Goal: Information Seeking & Learning: Learn about a topic

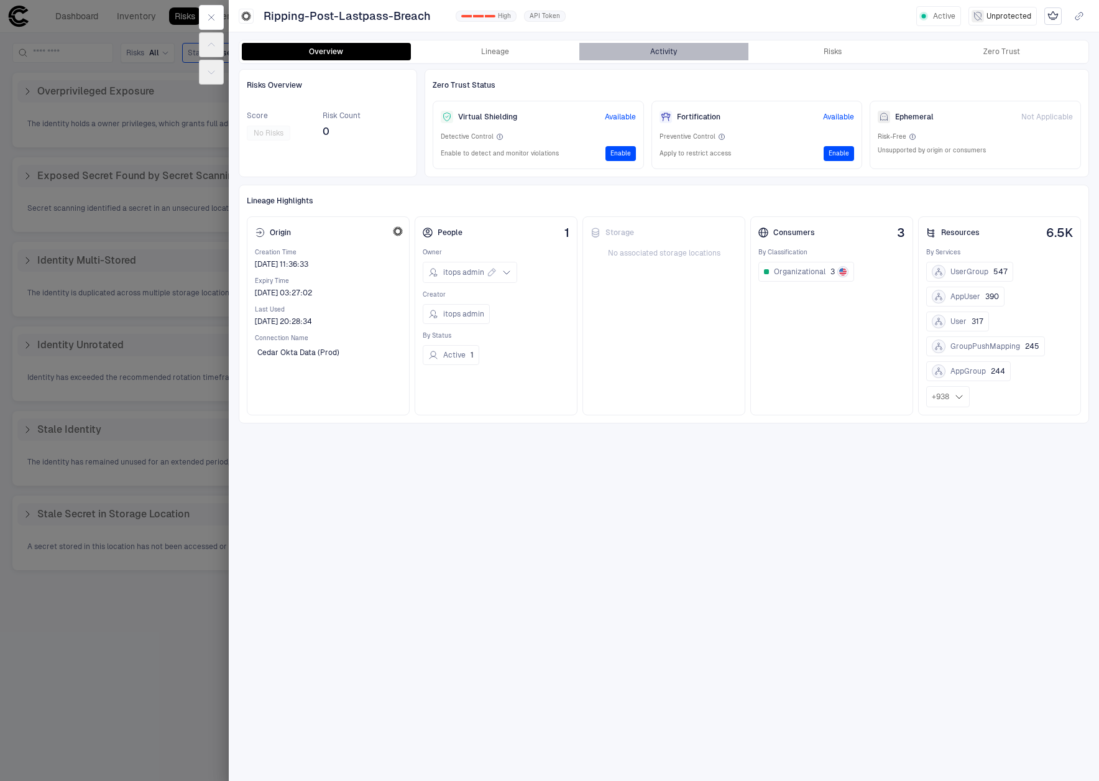
click at [681, 53] on button "Activity" at bounding box center [663, 51] width 169 height 17
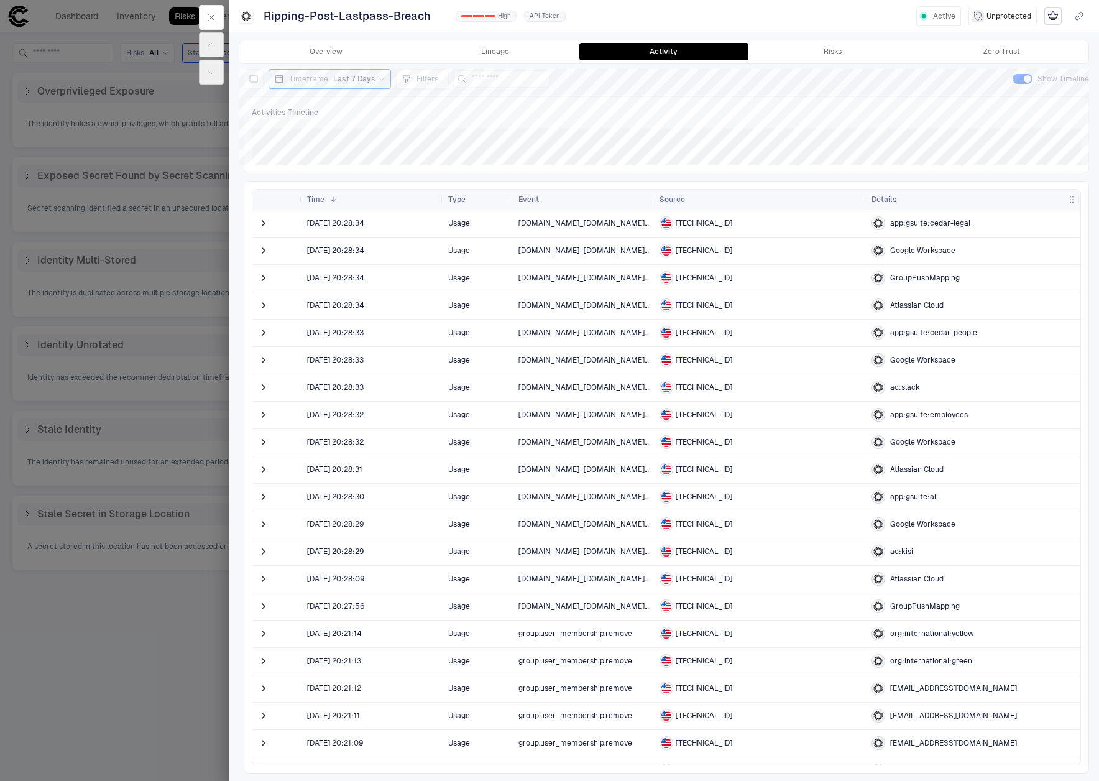
click at [650, 200] on div "Event" at bounding box center [583, 200] width 141 height 20
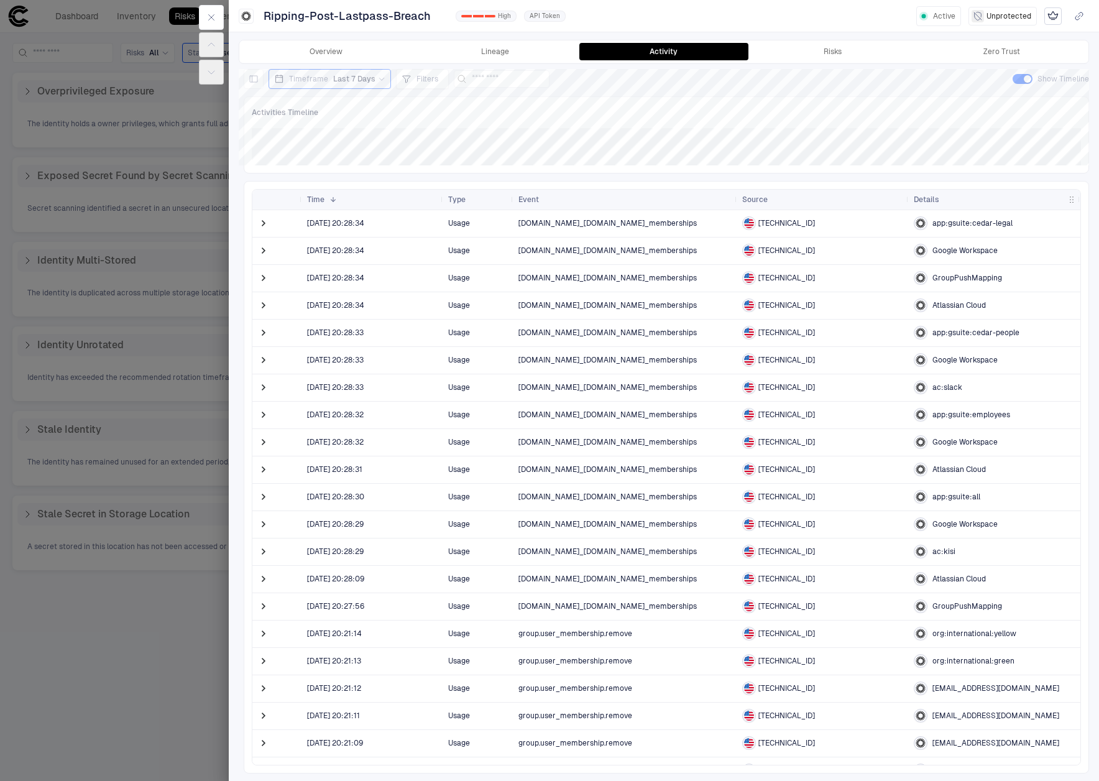
drag, startPoint x: 654, startPoint y: 199, endPoint x: 738, endPoint y: 206, distance: 84.2
click at [737, 208] on div at bounding box center [736, 200] width 5 height 20
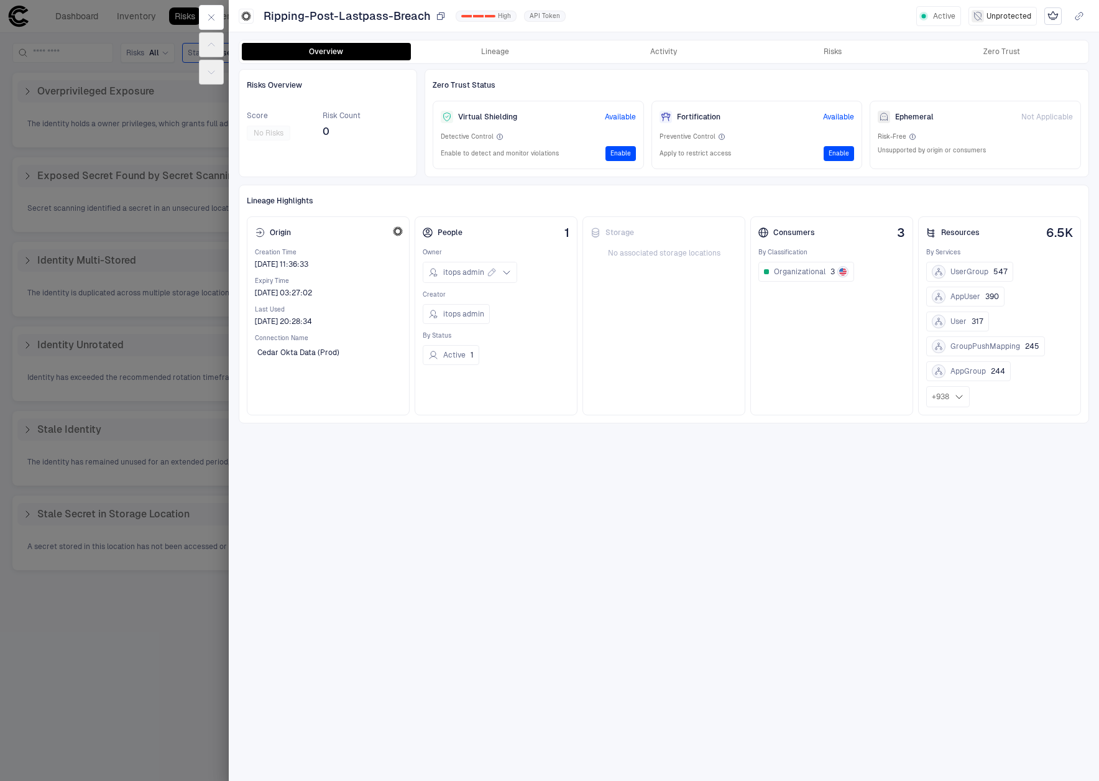
click at [337, 12] on span "Ripping-Post-Lastpass-Breach" at bounding box center [347, 16] width 167 height 15
click at [342, 12] on span "Ripping-Post-Lastpass-Breach" at bounding box center [347, 16] width 167 height 15
click at [623, 535] on div "Risks Overview Score No Risks Risk Count 0 Zero Trust Status Virtual Shielding …" at bounding box center [664, 421] width 850 height 705
click at [451, 534] on div "Risks Overview Score No Risks Risk Count 0 Zero Trust Status Virtual Shielding …" at bounding box center [664, 421] width 850 height 705
click at [508, 272] on icon at bounding box center [507, 272] width 10 height 10
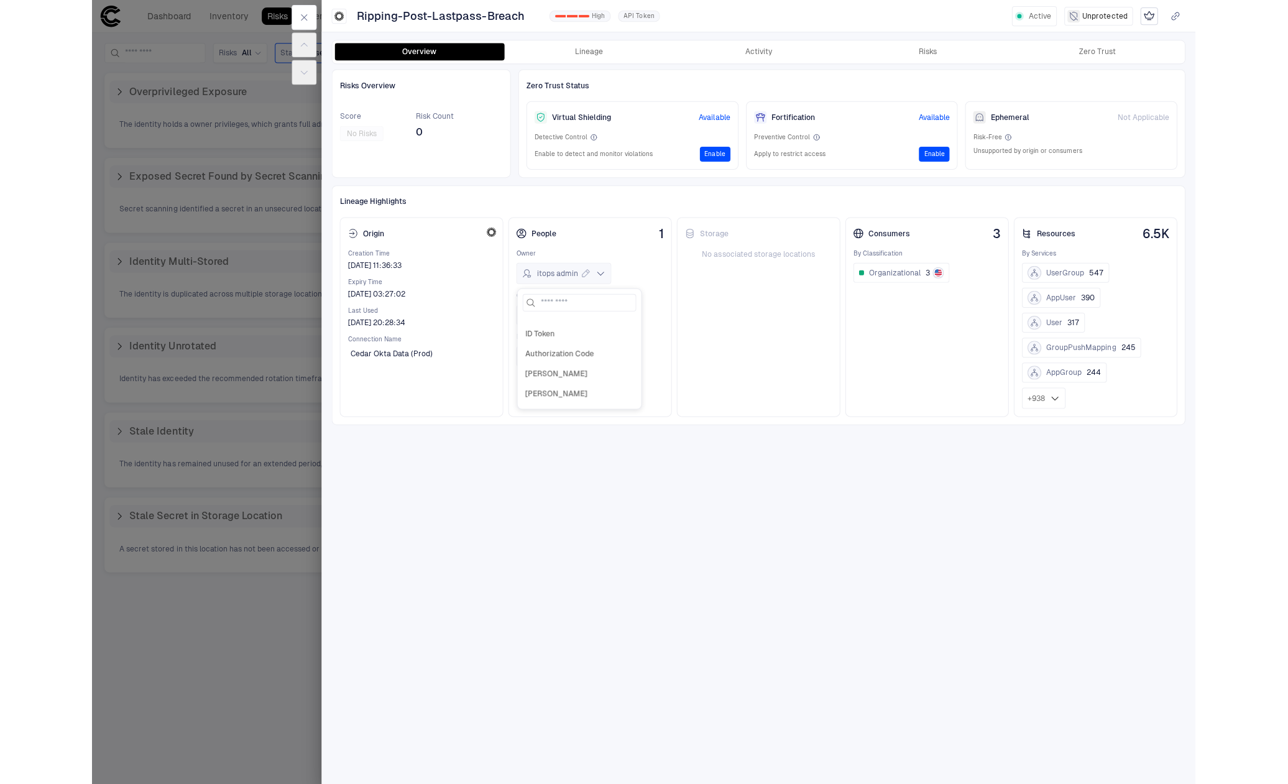
scroll to position [792, 0]
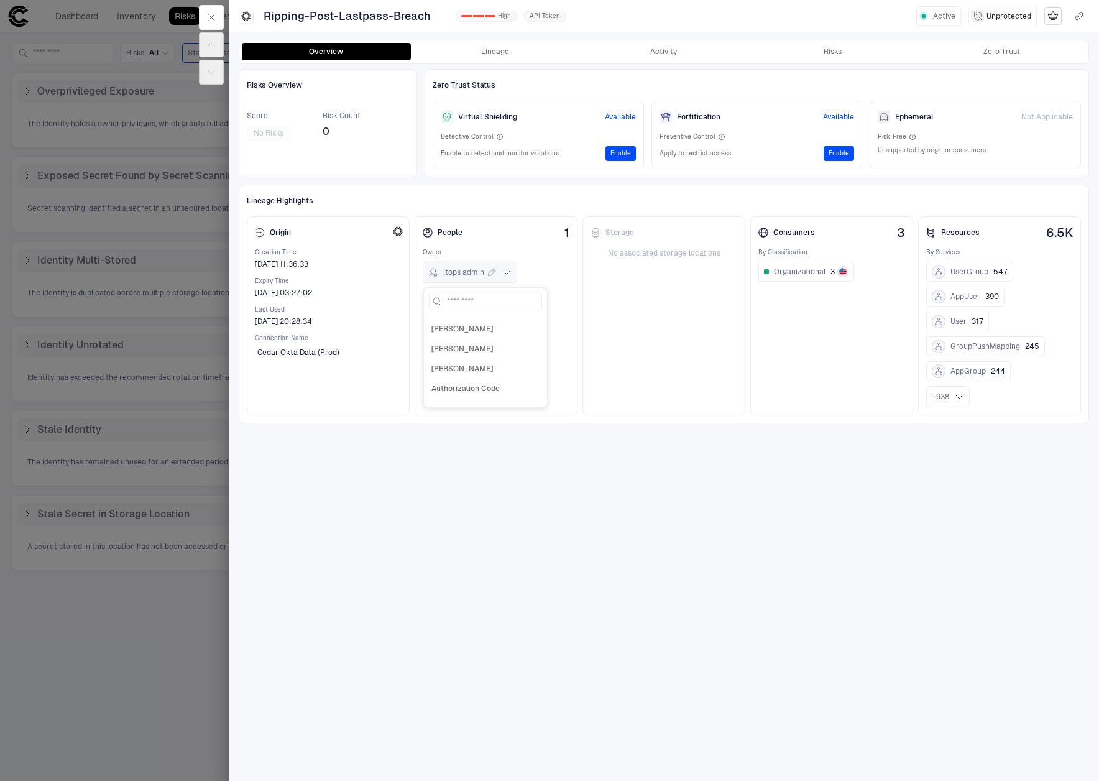
click at [612, 586] on div "Risks Overview Score No Risks Risk Count 0 Zero Trust Status Virtual Shielding …" at bounding box center [664, 421] width 850 height 705
click at [610, 569] on div "Risks Overview Score No Risks Risk Count 0 Zero Trust Status Virtual Shielding …" at bounding box center [664, 421] width 850 height 705
click at [615, 493] on div "Risks Overview Score No Risks Risk Count 0 Zero Trust Status Virtual Shielding …" at bounding box center [664, 421] width 850 height 705
click at [824, 47] on div "Risks" at bounding box center [833, 52] width 18 height 10
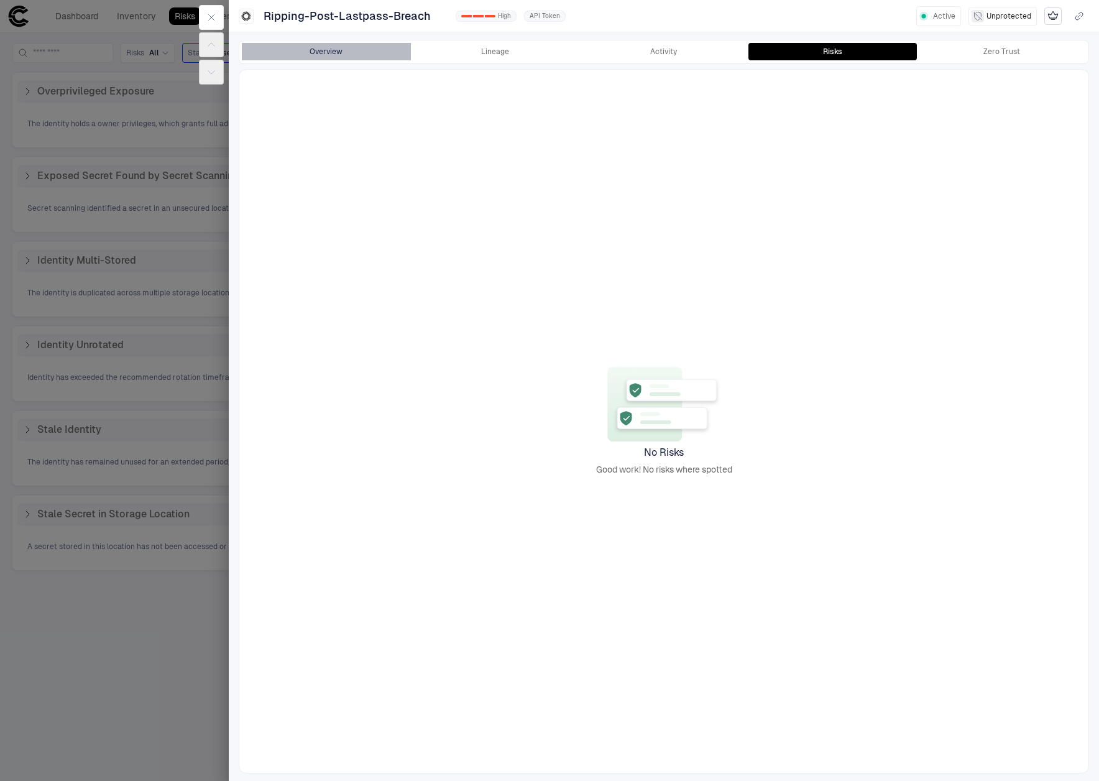
click at [288, 55] on button "Overview" at bounding box center [326, 51] width 169 height 17
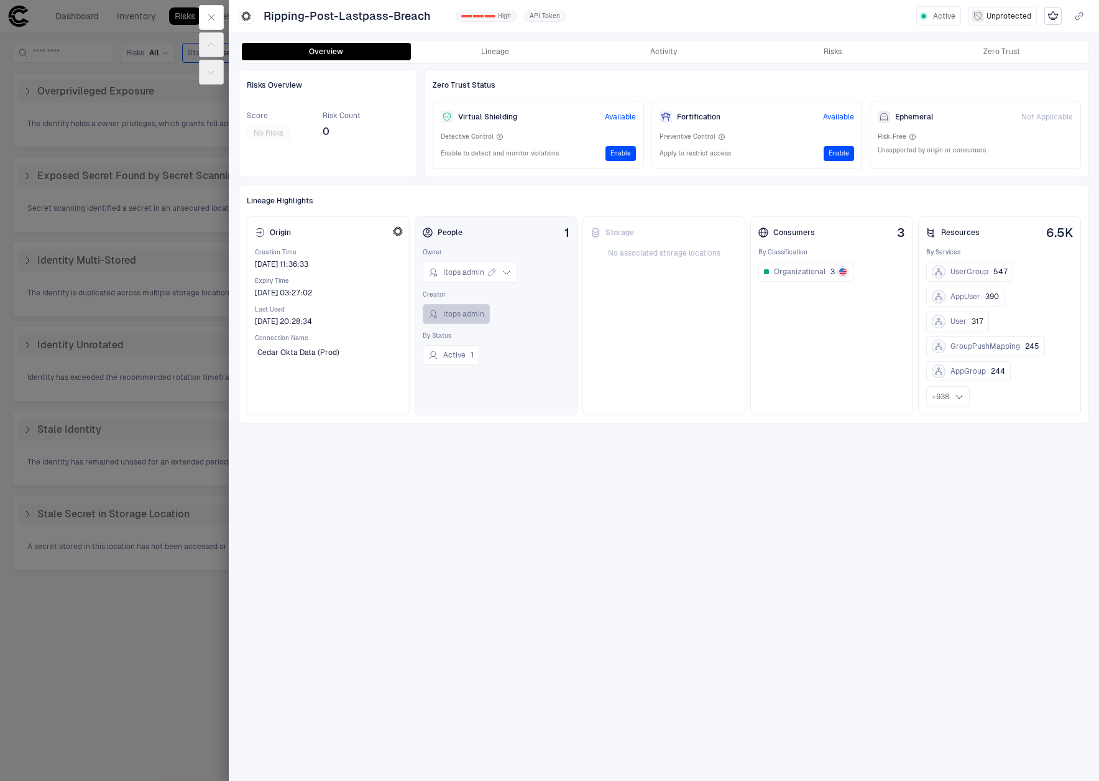
click at [458, 317] on span "itops admin" at bounding box center [463, 314] width 41 height 10
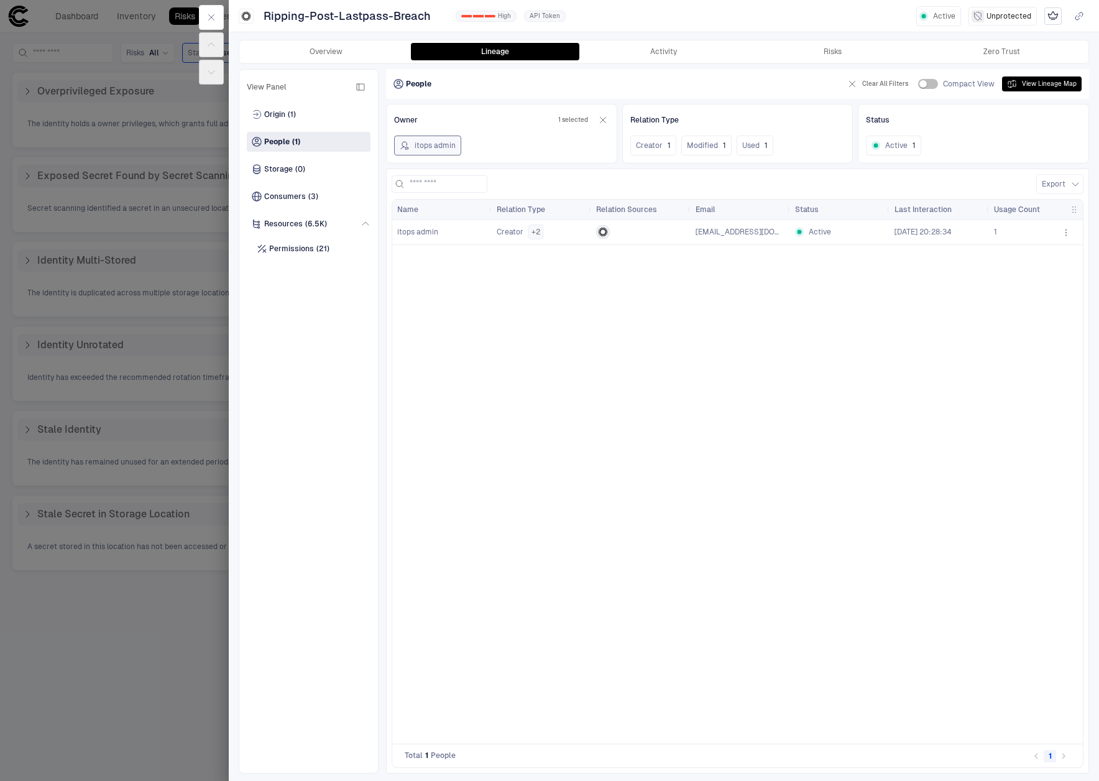
click at [841, 40] on div "Overview Lineage Activity Risks Zero Trust" at bounding box center [664, 52] width 850 height 24
click at [837, 50] on div "Risks" at bounding box center [833, 52] width 18 height 10
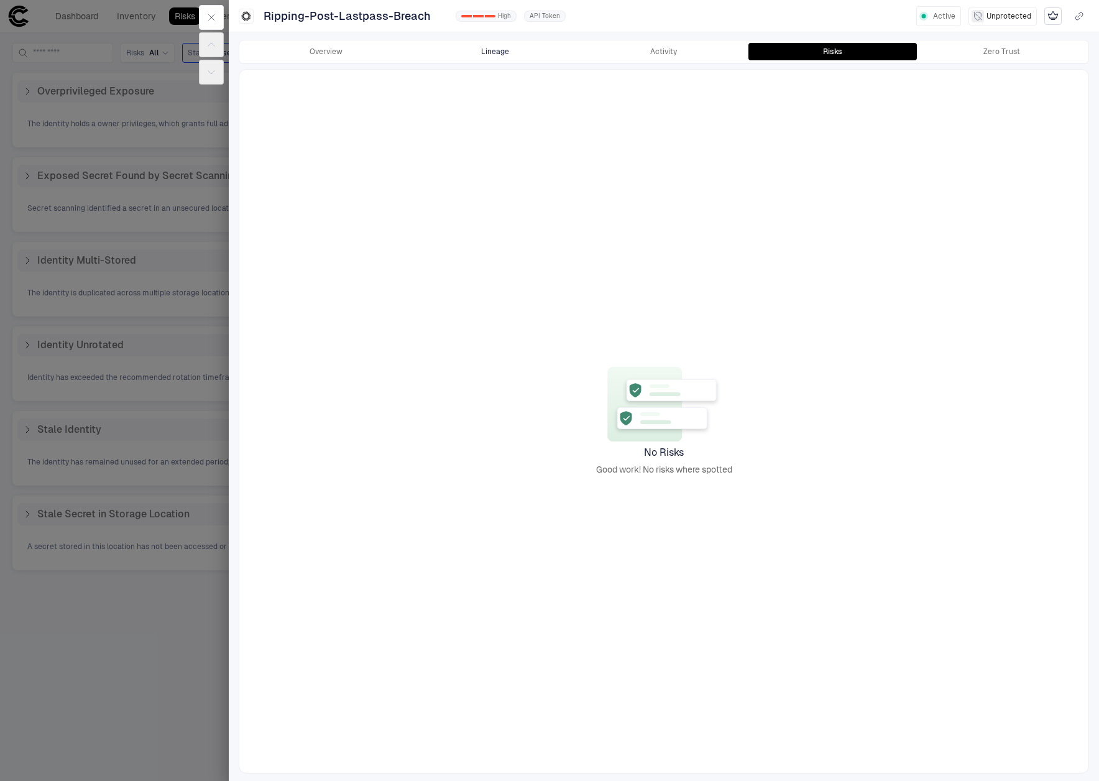
click at [505, 53] on button "Lineage" at bounding box center [495, 51] width 169 height 17
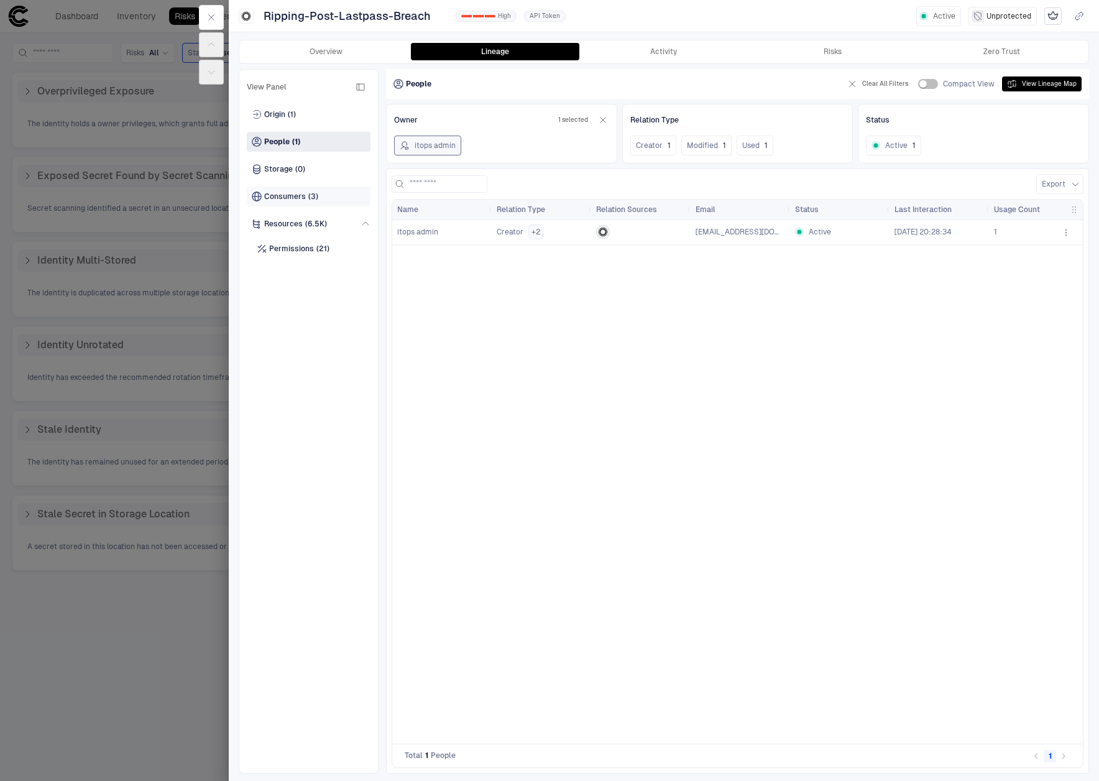
click at [330, 190] on div "Consumers (3)" at bounding box center [309, 196] width 124 height 20
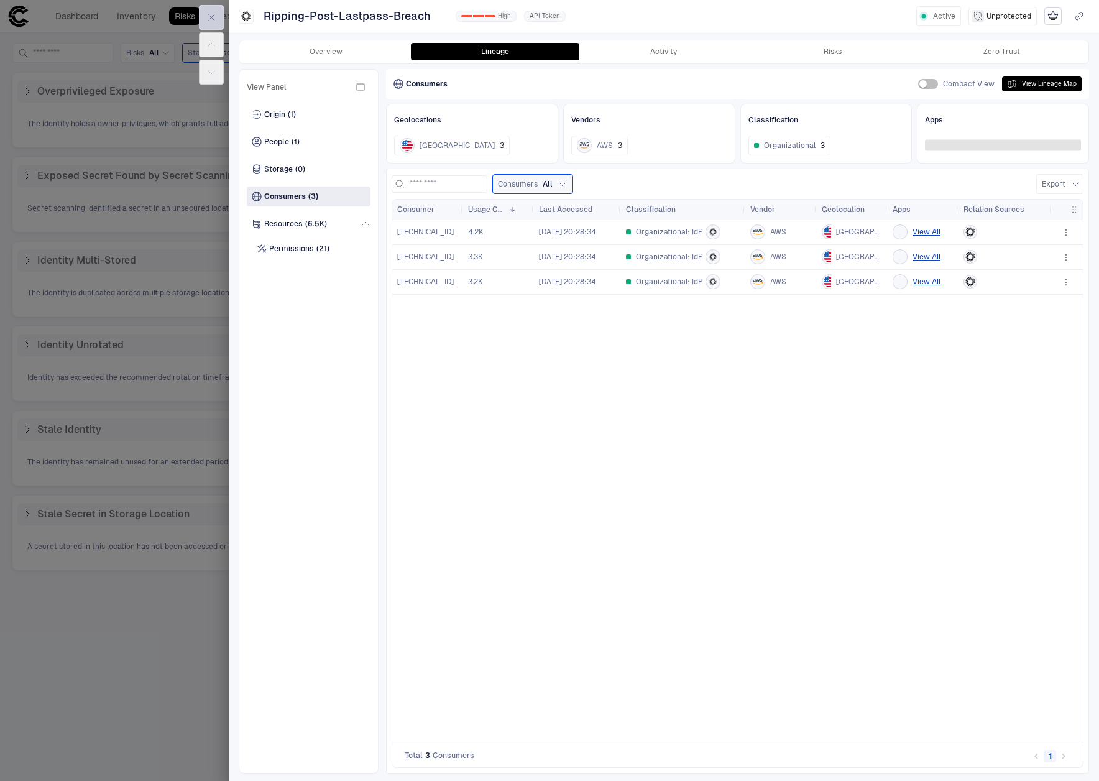
click at [213, 19] on icon "button" at bounding box center [212, 18] width 6 height 6
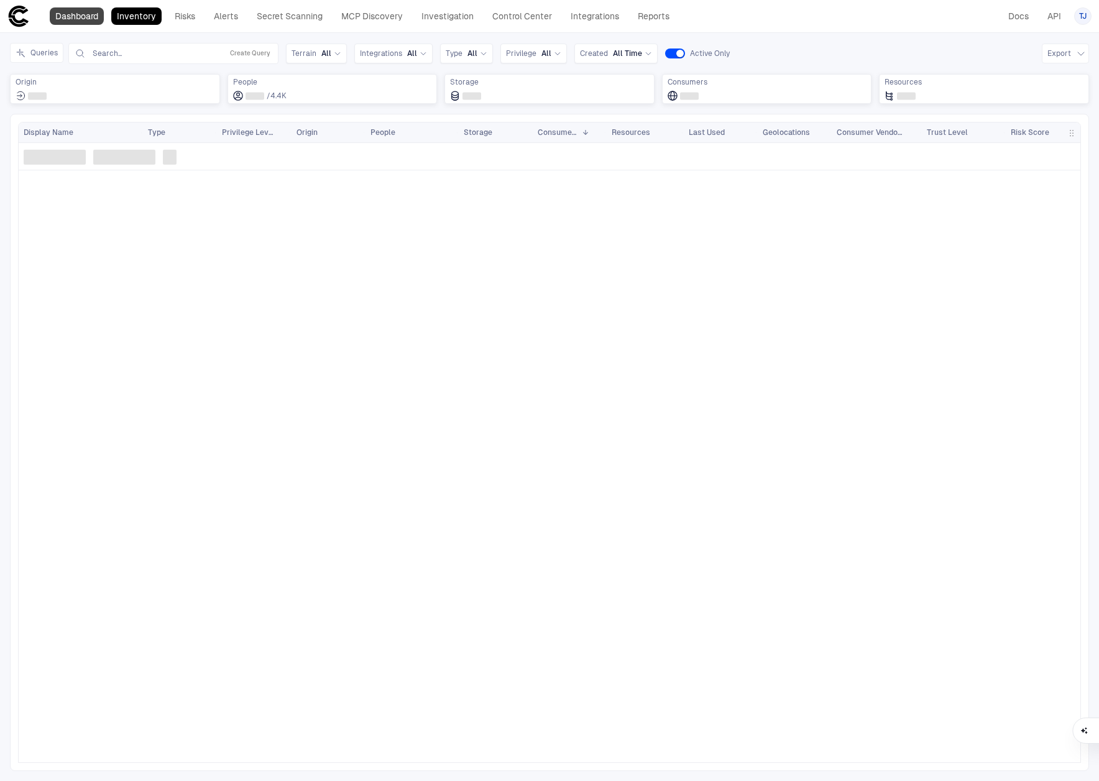
click at [93, 21] on link "Dashboard" at bounding box center [77, 15] width 54 height 17
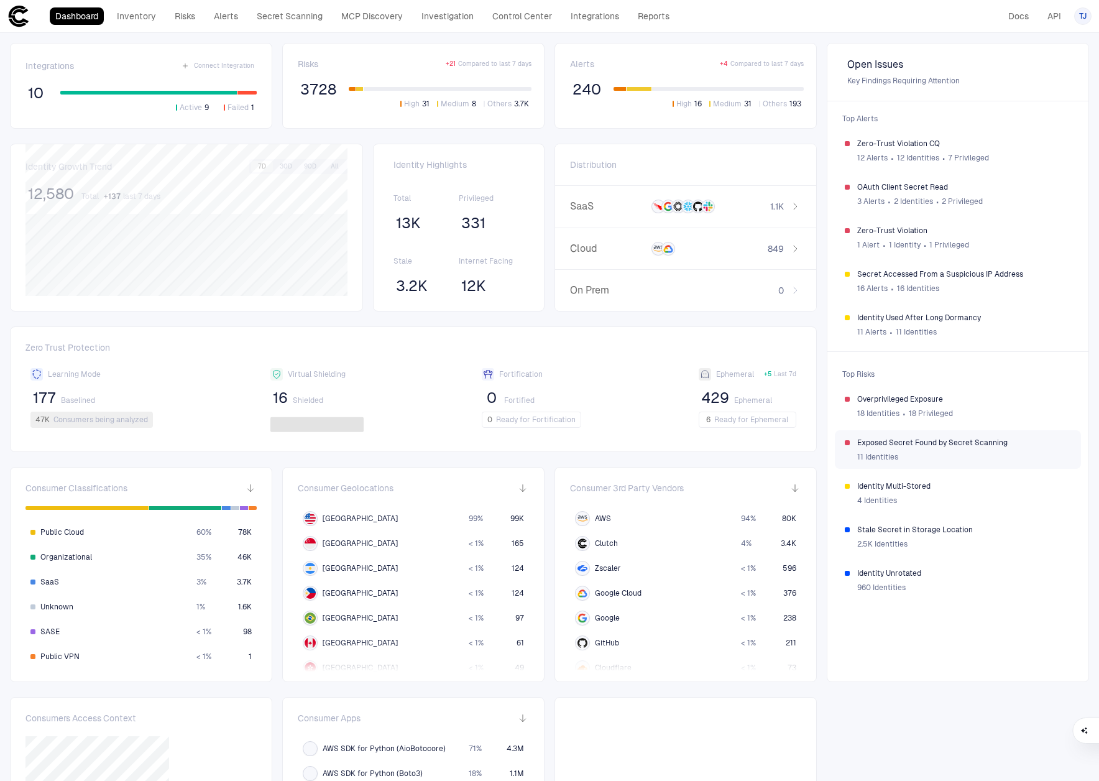
click at [967, 454] on div "11 Identities" at bounding box center [964, 457] width 214 height 19
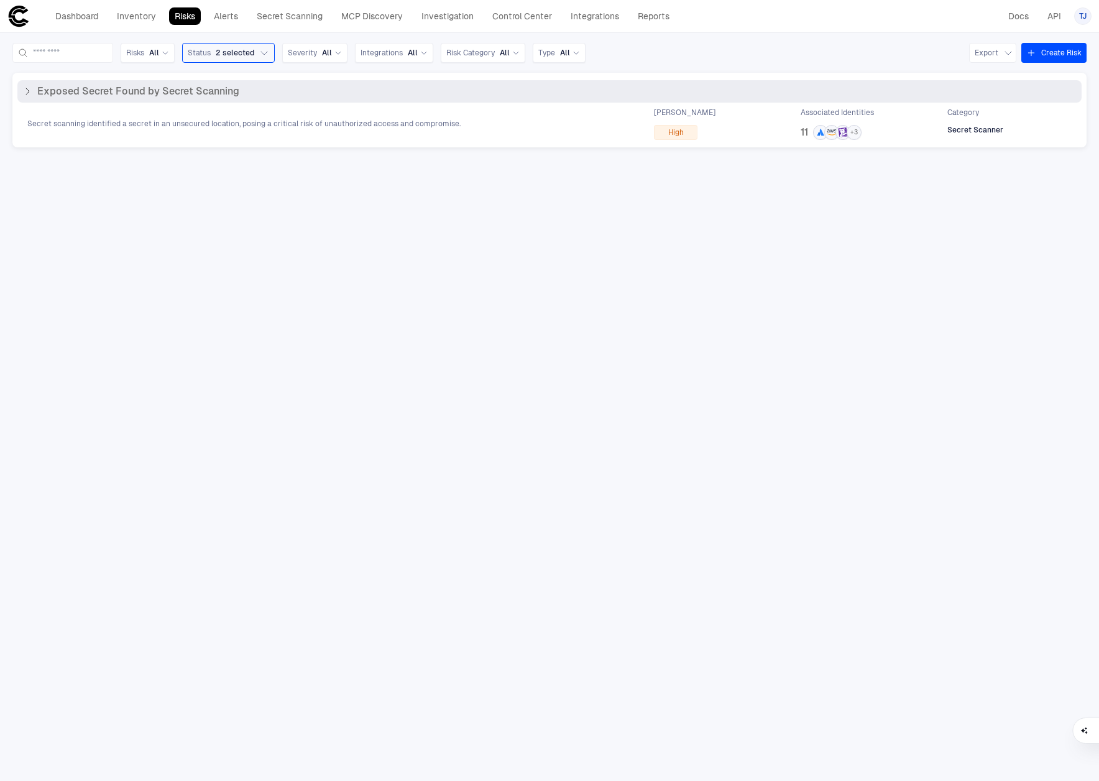
click at [346, 134] on div "Secret scanning identified a secret in an unsecured location, posing a critical…" at bounding box center [549, 124] width 1064 height 32
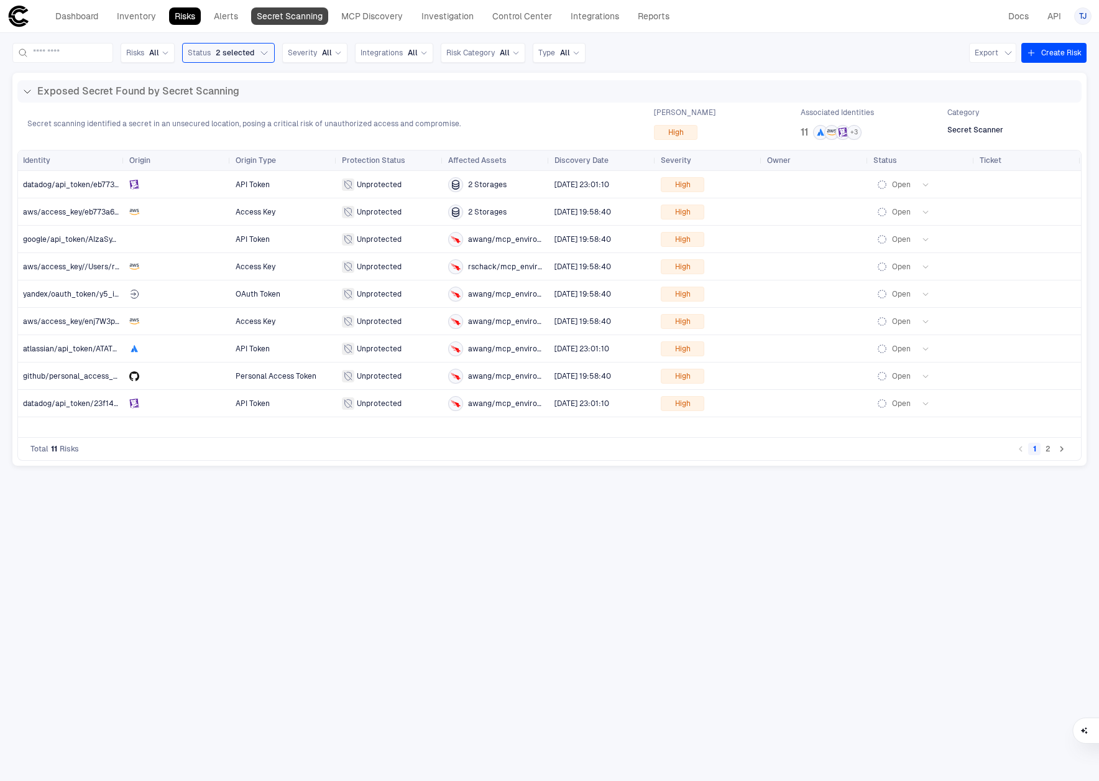
click at [275, 14] on link "Secret Scanning" at bounding box center [289, 15] width 77 height 17
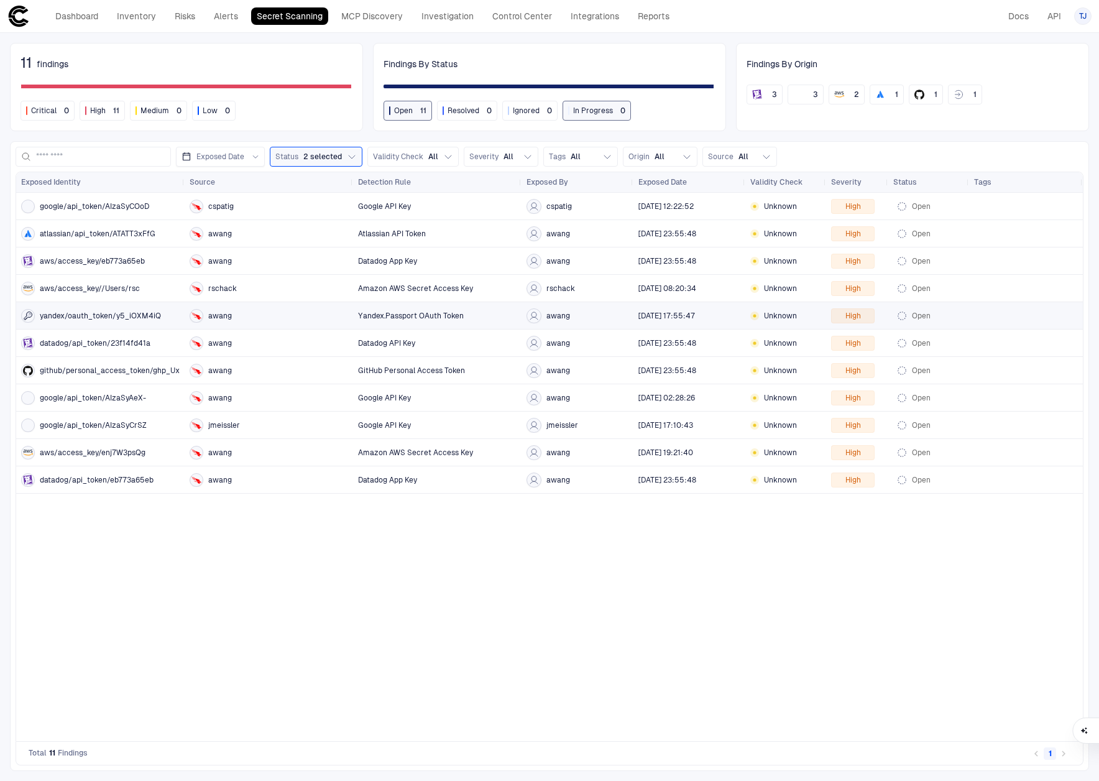
click at [286, 325] on div "awang" at bounding box center [269, 315] width 158 height 25
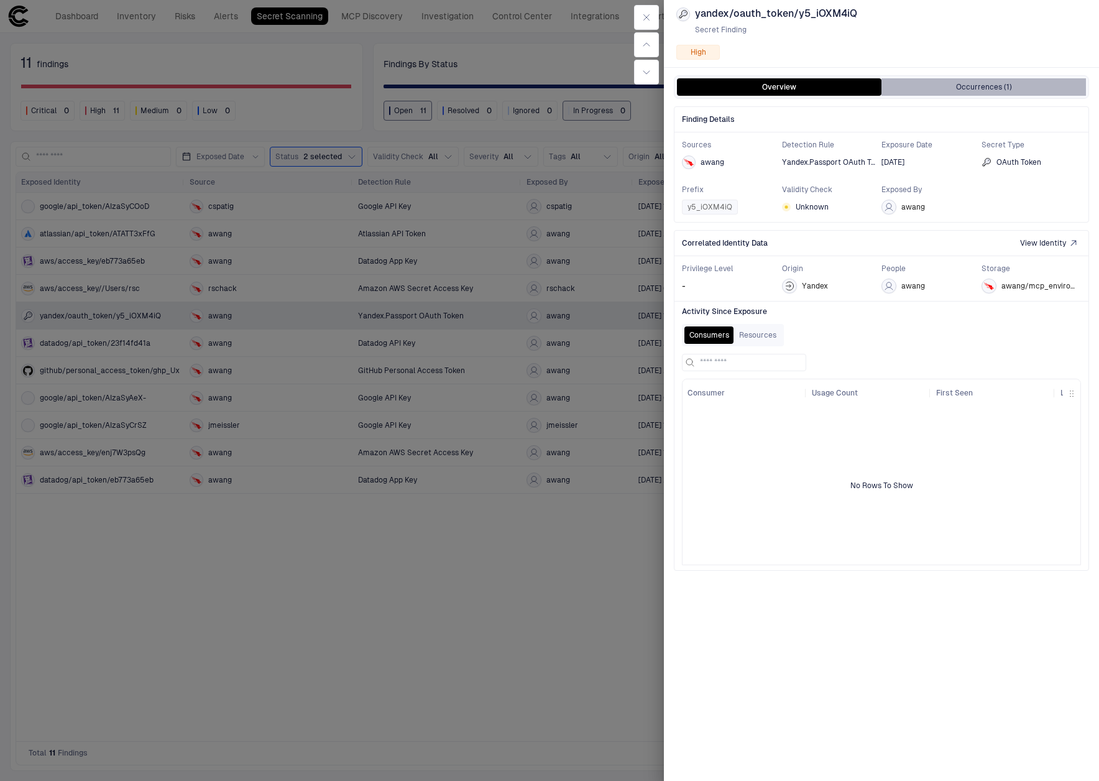
click at [945, 88] on button "Occurrences (1)" at bounding box center [983, 86] width 204 height 17
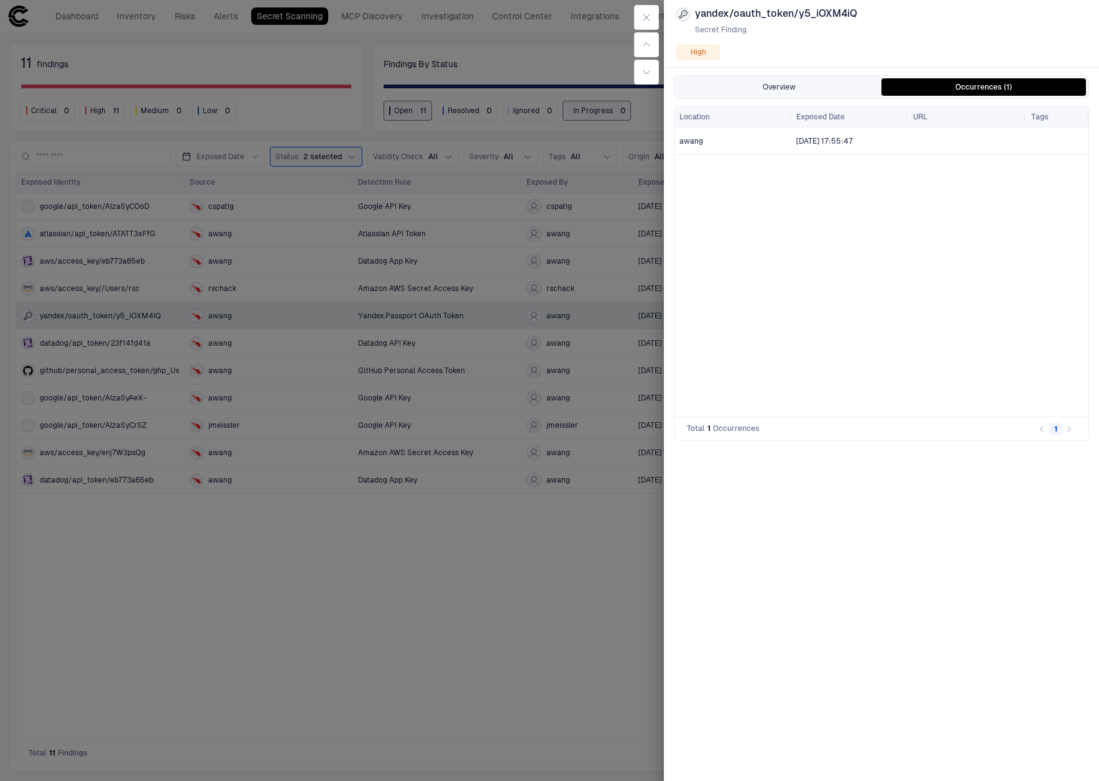
click at [804, 95] on button "Overview" at bounding box center [779, 86] width 204 height 17
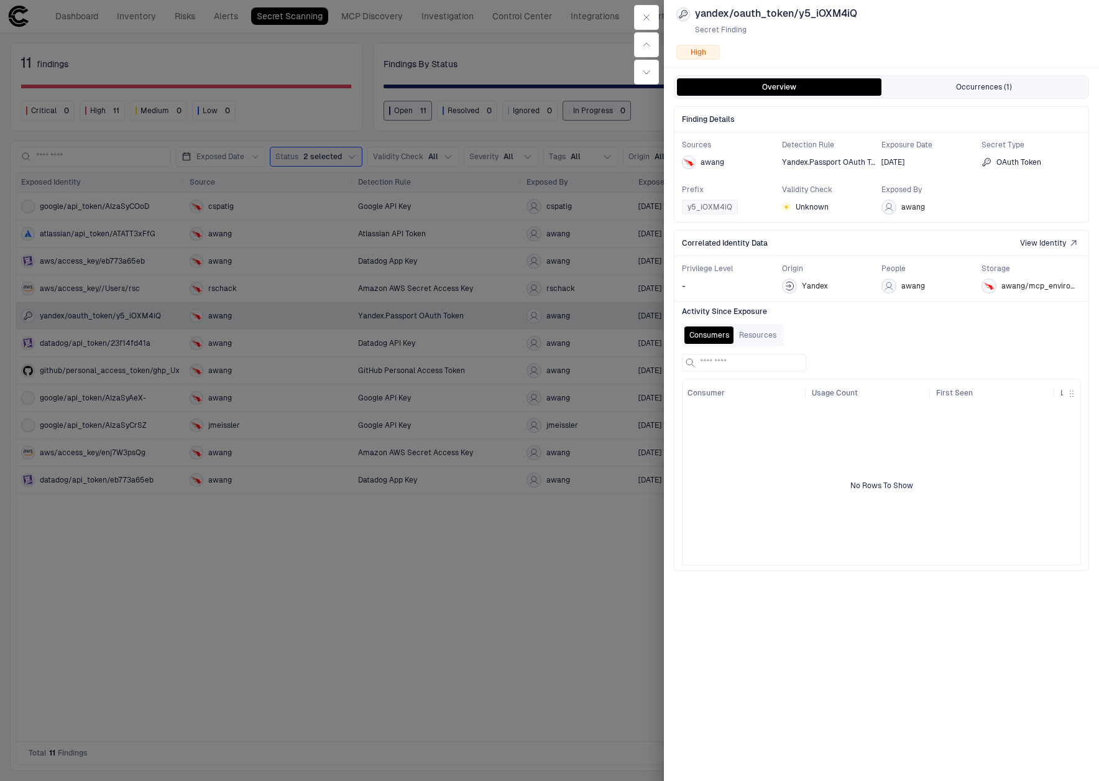
click at [948, 86] on button "Occurrences (1)" at bounding box center [983, 86] width 204 height 17
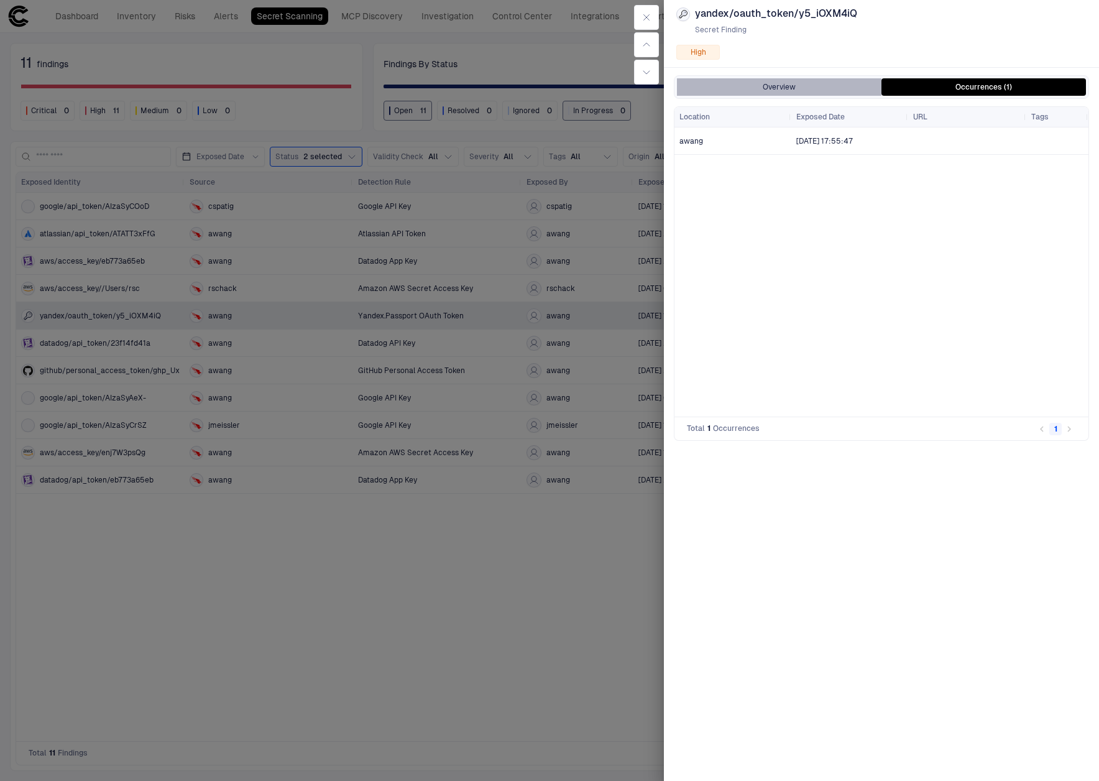
click at [751, 90] on button "Overview" at bounding box center [779, 86] width 204 height 17
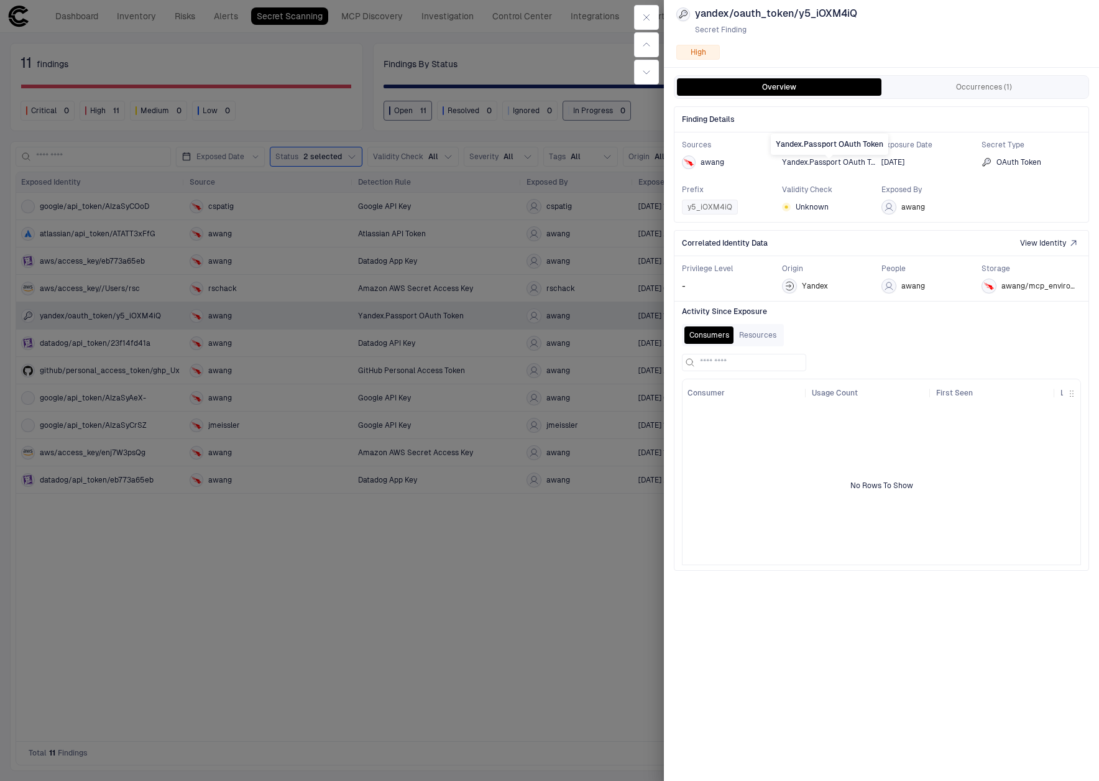
click at [814, 163] on span "Yandex.Passport OAuth Token" at bounding box center [829, 162] width 95 height 10
click at [848, 145] on div "Yandex.Passport OAuth Token" at bounding box center [829, 144] width 117 height 21
copy div "Yandex.Passport OAuth Token"
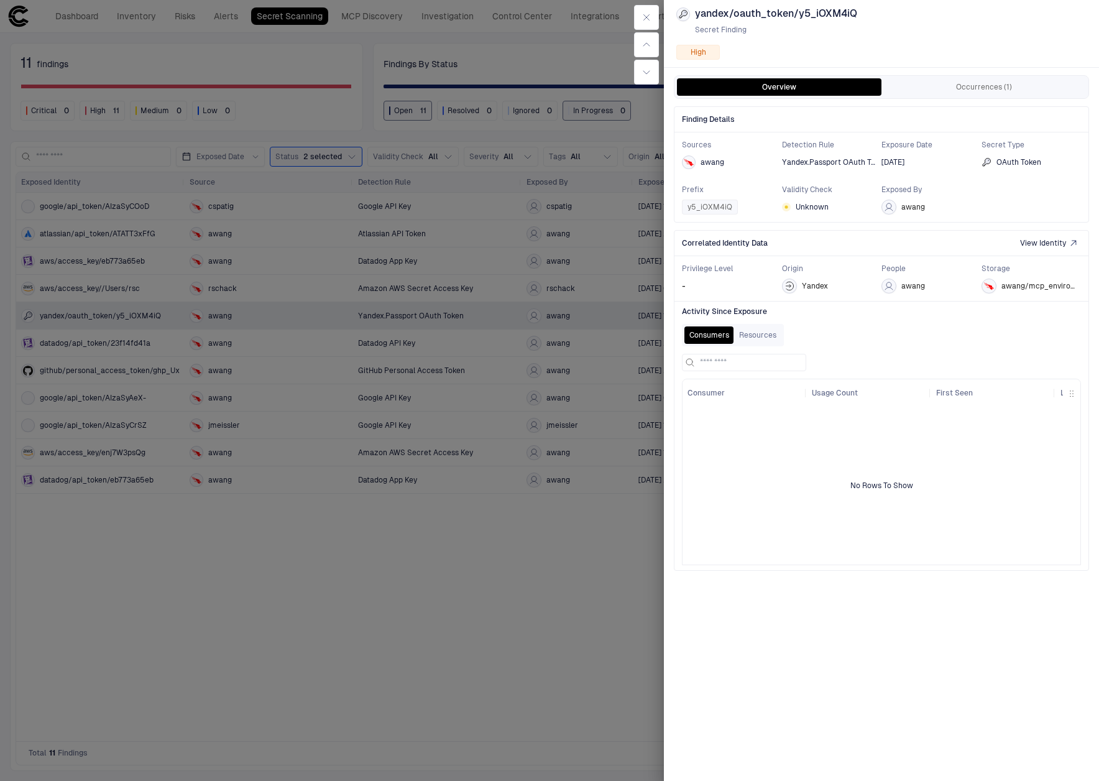
click at [769, 493] on div at bounding box center [881, 485] width 398 height 157
click at [647, 15] on icon "button" at bounding box center [646, 17] width 10 height 10
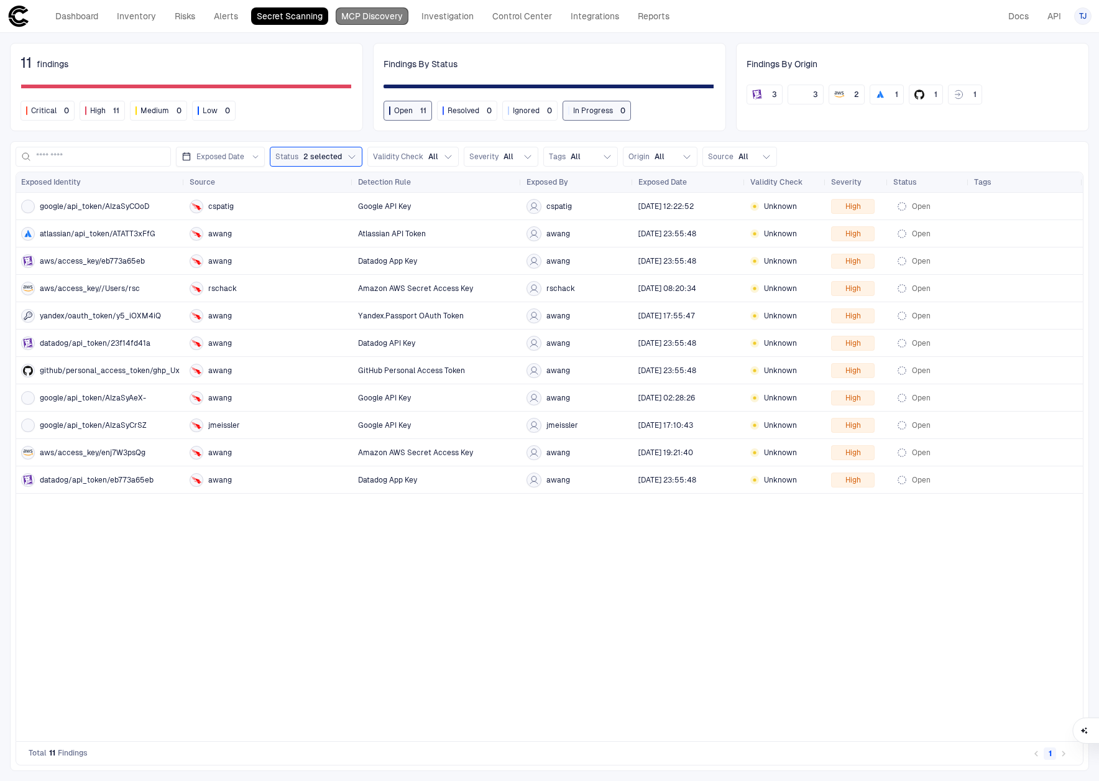
click at [351, 24] on link "MCP Discovery" at bounding box center [372, 15] width 73 height 17
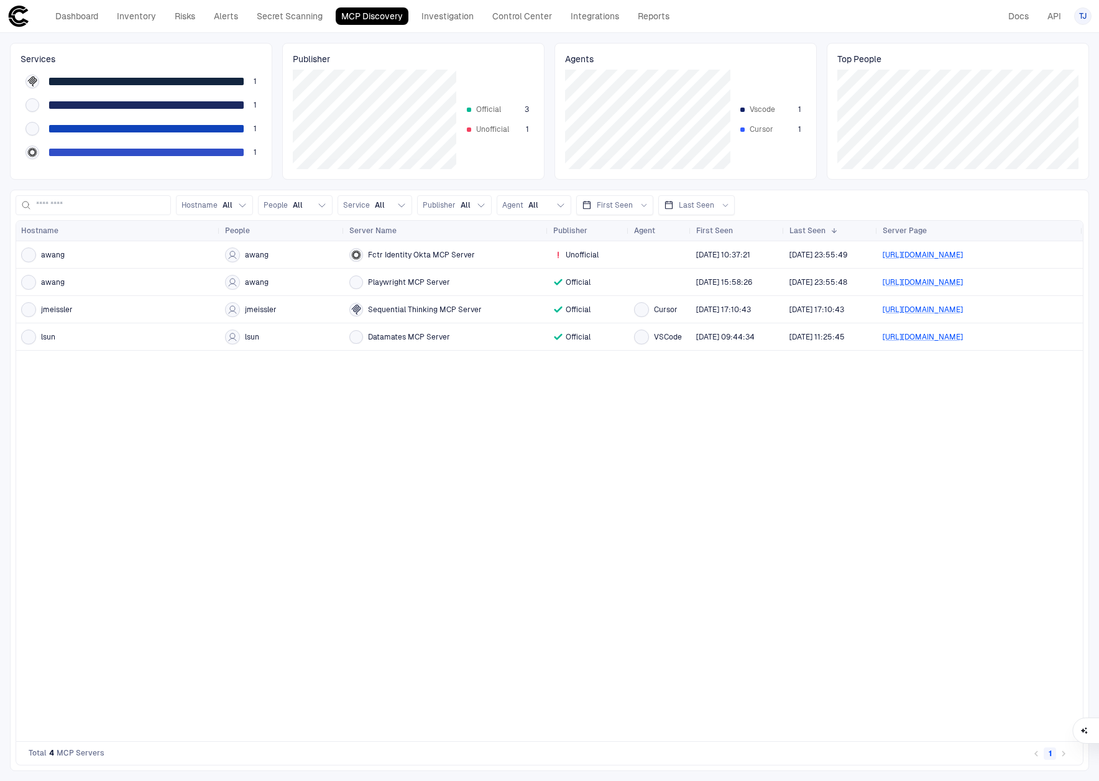
click at [433, 488] on div "awang awang Fctr Identity Okta MCP Server Unofficial 9/2/2025 10:37:21 9/3/2025…" at bounding box center [549, 491] width 1067 height 500
click at [530, 438] on div "awang awang Fctr Identity Okta MCP Server Unofficial 9/2/2025 10:37:21 9/3/2025…" at bounding box center [549, 491] width 1067 height 500
click at [488, 255] on div "Fctr Identity Okta MCP Server" at bounding box center [446, 255] width 194 height 14
click at [419, 376] on div "awang awang Fctr Identity Okta MCP Server Unofficial 9/2/2025 10:37:21 9/3/2025…" at bounding box center [549, 491] width 1067 height 500
click at [99, 264] on div "awang" at bounding box center [118, 254] width 194 height 25
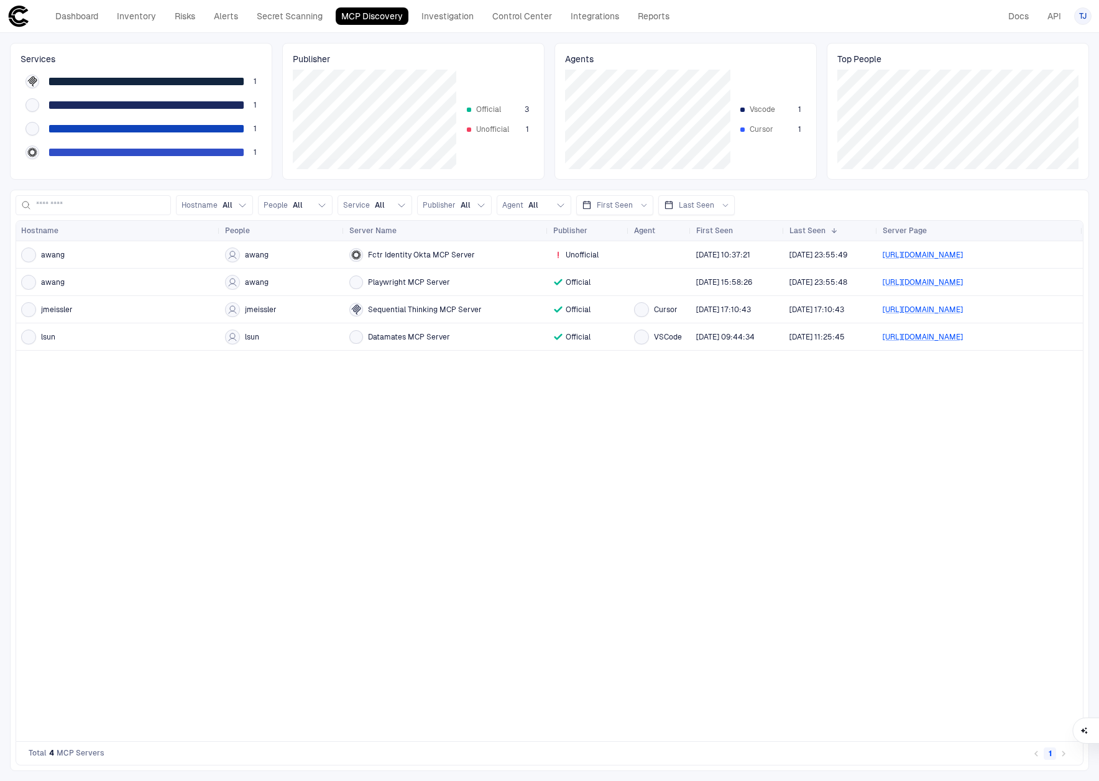
click at [413, 259] on span "Fctr Identity Okta MCP Server" at bounding box center [421, 255] width 107 height 10
click at [443, 397] on div "awang awang Fctr Identity Okta MCP Server Unofficial 9/2/2025 10:37:21 9/3/2025…" at bounding box center [549, 491] width 1067 height 500
click at [838, 433] on div "awang awang Fctr Identity Okta MCP Server Unofficial 9/2/2025 10:37:21 9/3/2025…" at bounding box center [549, 491] width 1067 height 500
click at [573, 409] on div "awang awang Fctr Identity Okta MCP Server Unofficial 9/2/2025 10:37:21 9/3/2025…" at bounding box center [549, 491] width 1067 height 500
click at [495, 456] on div "awang awang Fctr Identity Okta MCP Server Unofficial 9/2/2025 10:37:21 9/3/2025…" at bounding box center [549, 491] width 1067 height 500
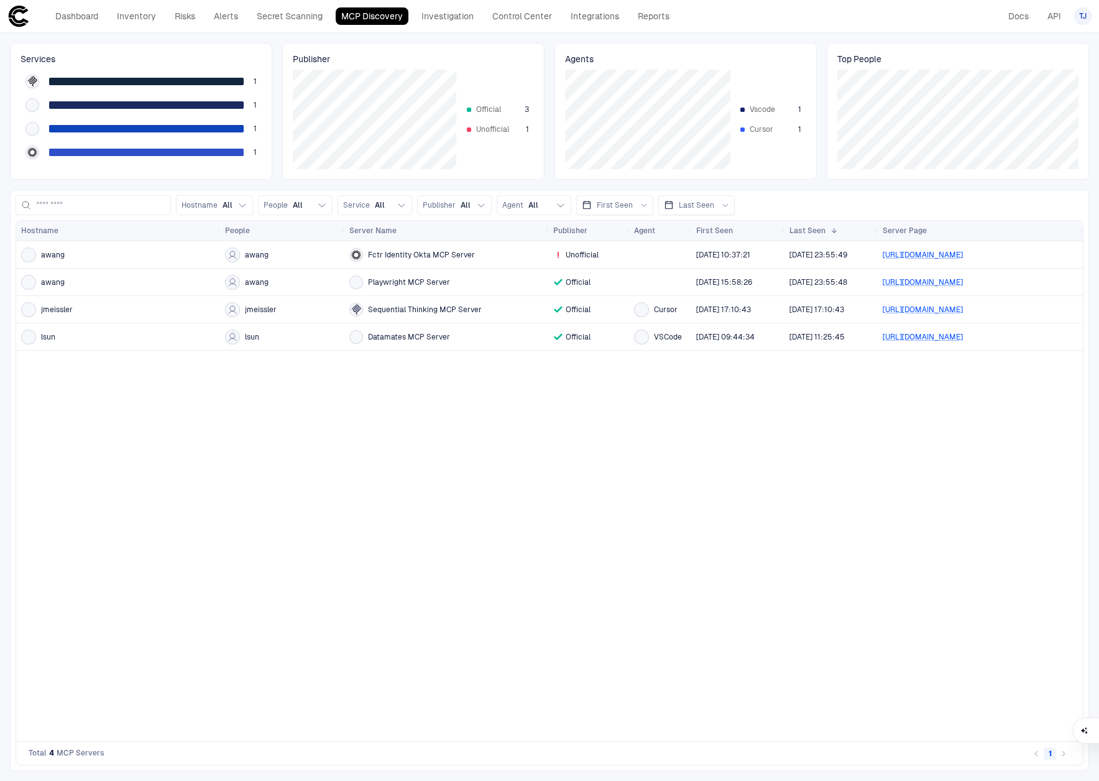
click at [955, 265] on span "[URL][DOMAIN_NAME]" at bounding box center [980, 254] width 195 height 25
click at [955, 253] on link "[URL][DOMAIN_NAME]" at bounding box center [923, 254] width 80 height 9
click at [357, 433] on div "awang awang Fctr Identity Okta MCP Server Unofficial 9/2/2025 10:37:21 9/3/2025…" at bounding box center [549, 491] width 1067 height 500
click at [271, 10] on link "Secret Scanning" at bounding box center [289, 15] width 77 height 17
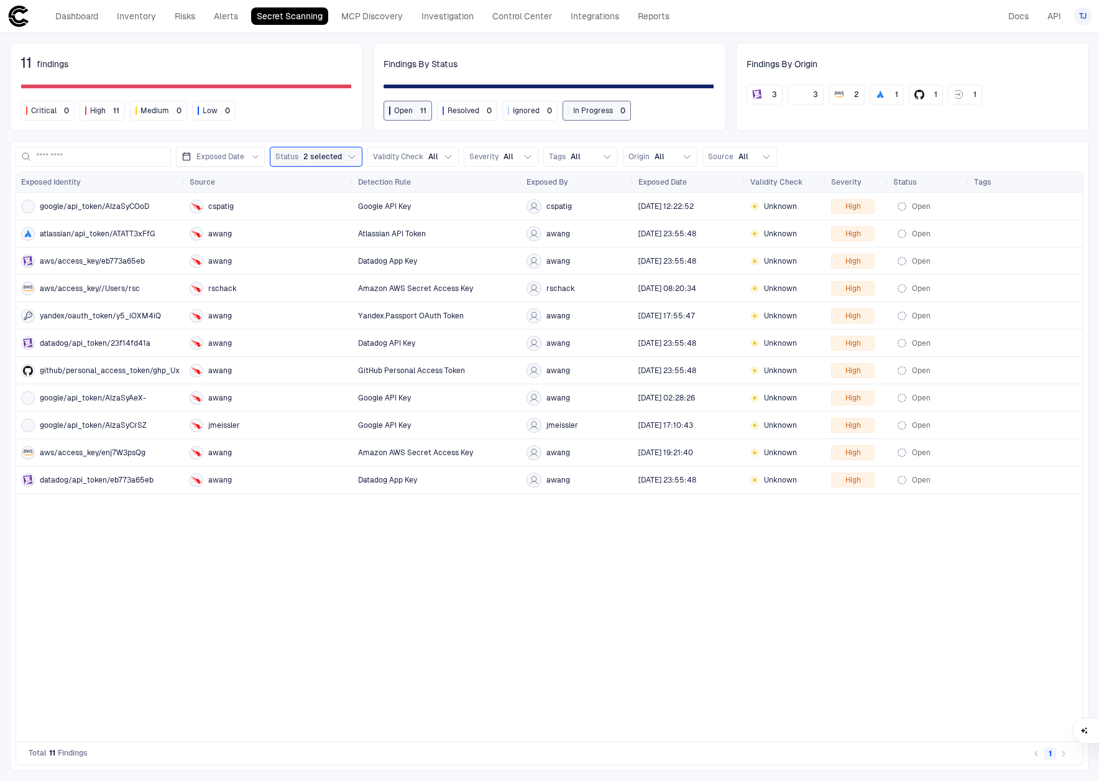
click at [424, 623] on div "google/api_token/AIzaSyCOoD cspatig Google API Key cspatig 9/2/2025 12:22:52 Un…" at bounding box center [549, 467] width 1067 height 548
click at [417, 321] on div "Yandex.Passport OAuth Token" at bounding box center [437, 315] width 158 height 25
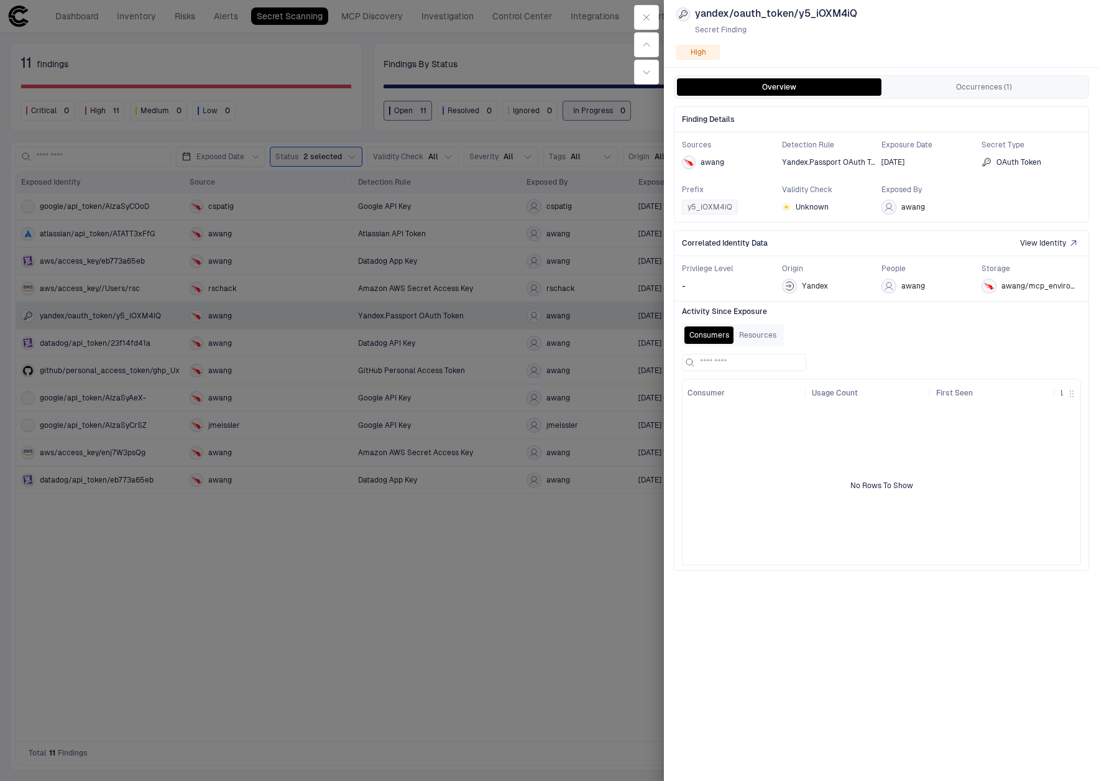
click at [664, 276] on div "Overview Occurrences (1) Finding Details Sources awang Detection Rule Yandex.Pa…" at bounding box center [881, 420] width 435 height 705
click at [961, 82] on button "Occurrences (1)" at bounding box center [983, 86] width 204 height 17
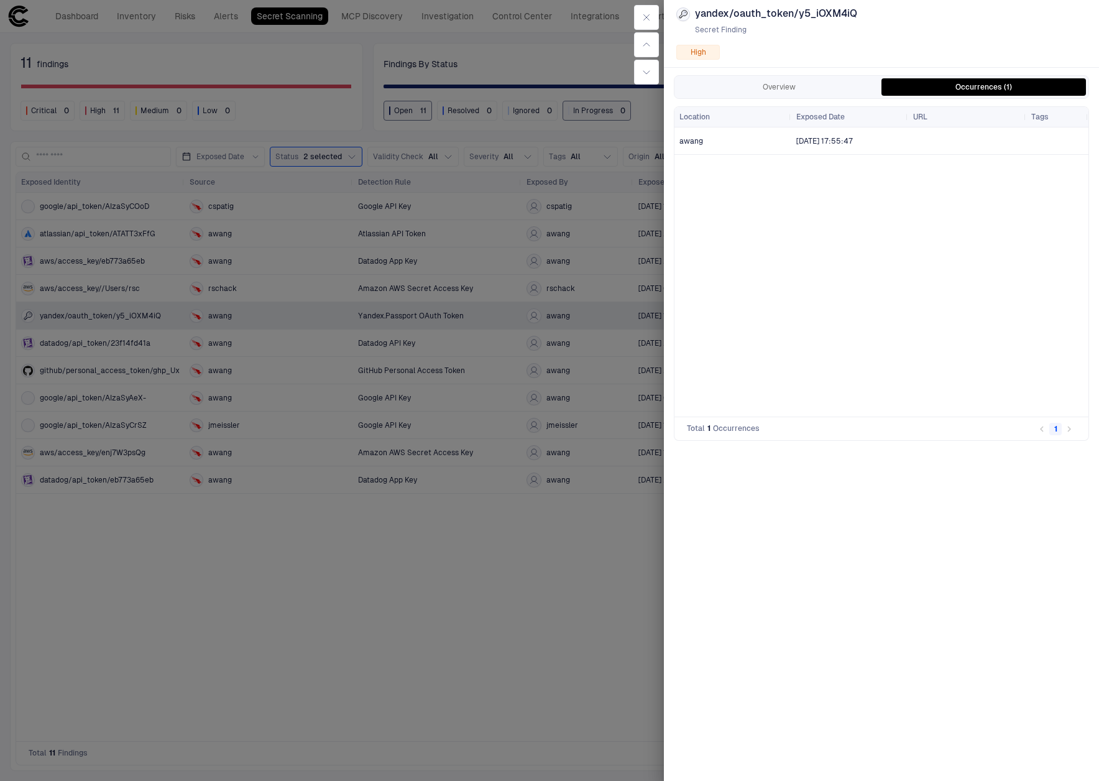
click at [792, 144] on div "[DATE] 17:55:47" at bounding box center [849, 140] width 117 height 27
click at [646, 15] on icon "button" at bounding box center [646, 17] width 10 height 10
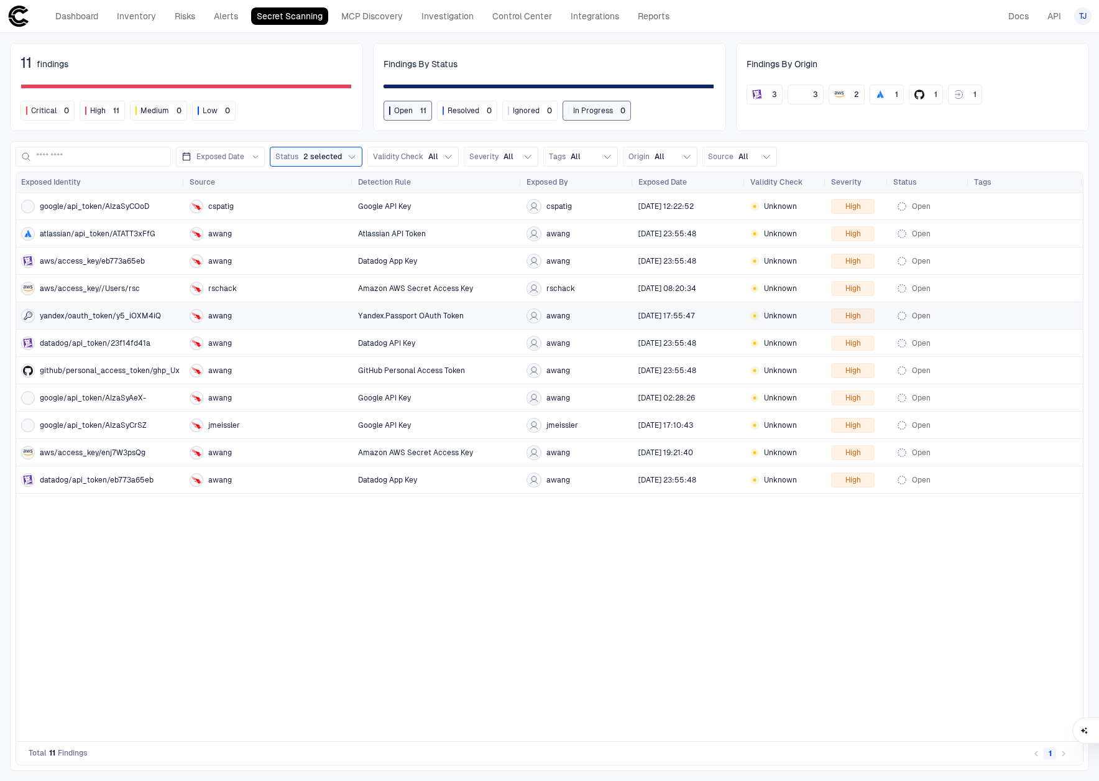
click at [303, 317] on div "awang" at bounding box center [269, 316] width 158 height 14
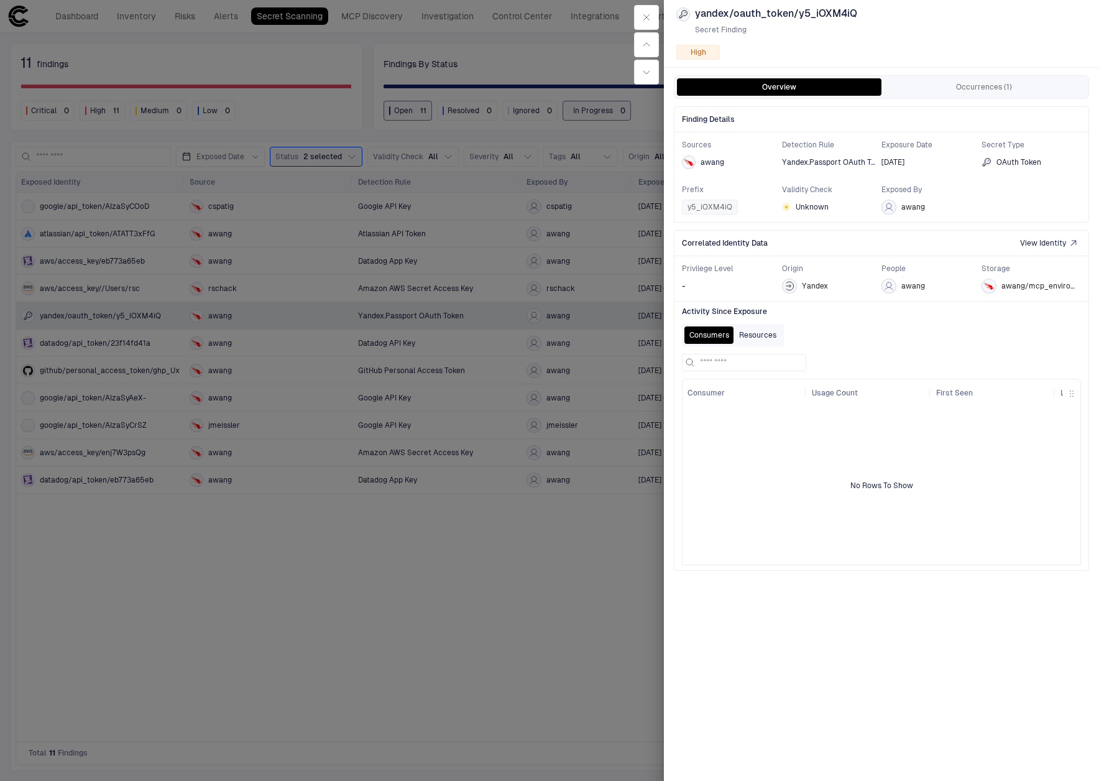
click at [752, 328] on button "Resources" at bounding box center [757, 334] width 47 height 17
click at [802, 284] on span "Yandex" at bounding box center [815, 286] width 26 height 10
click at [719, 208] on span "y5_iOXM4iQ" at bounding box center [709, 207] width 45 height 10
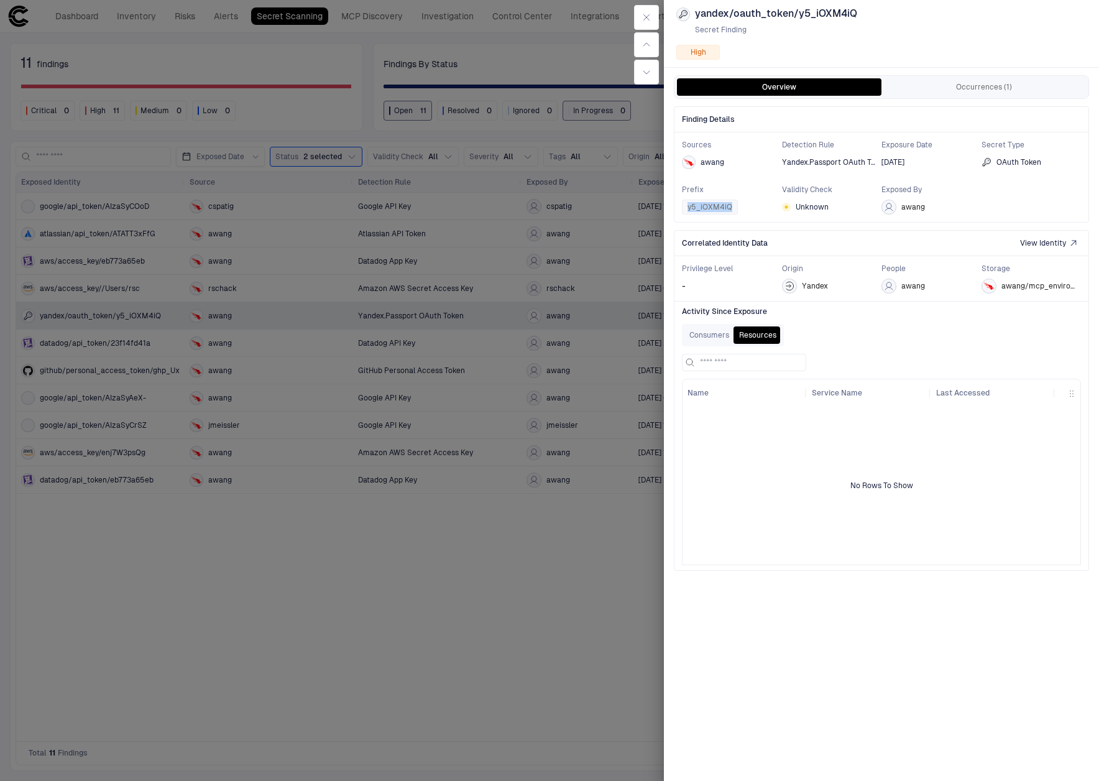
copy span "y5_iOXM4iQ"
click at [559, 244] on div at bounding box center [549, 390] width 1099 height 781
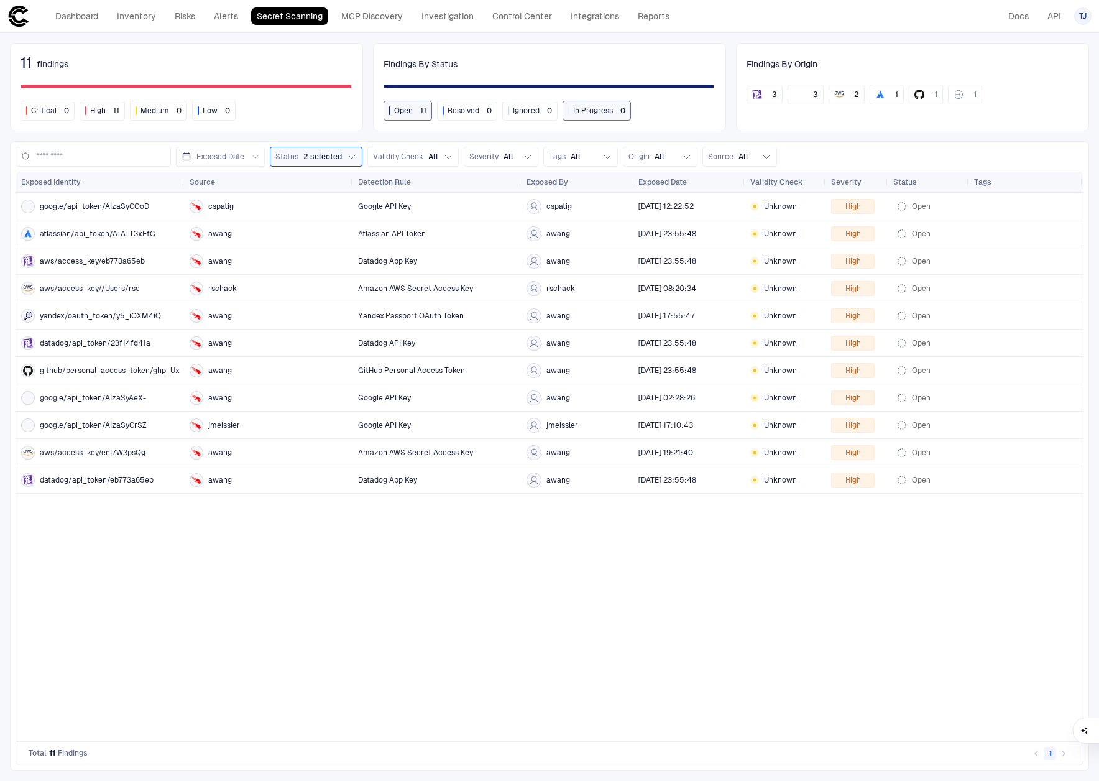
click at [460, 656] on div "google/api_token/AIzaSyCOoD cspatig Google API Key cspatig 9/2/2025 12:22:52 Un…" at bounding box center [549, 467] width 1067 height 548
click at [282, 304] on div "awang" at bounding box center [269, 315] width 158 height 25
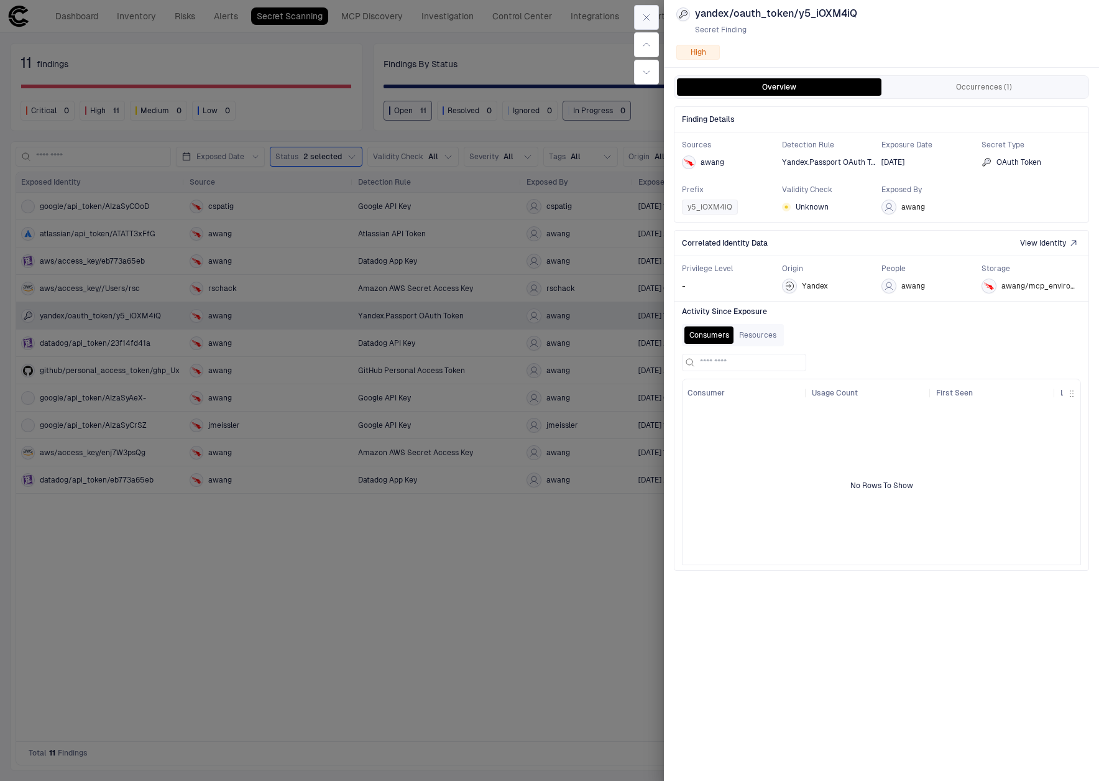
click at [650, 17] on icon "button" at bounding box center [646, 17] width 10 height 10
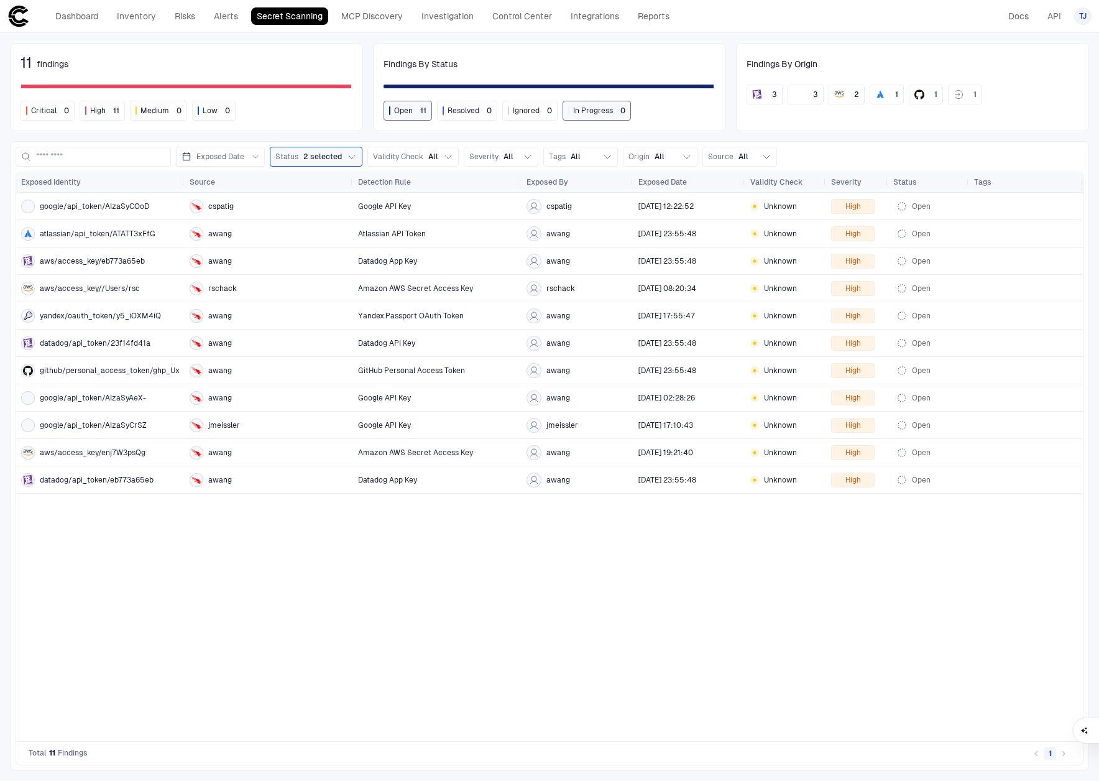
click at [202, 585] on div "google/api_token/AIzaSyCOoD cspatig Google API Key cspatig 9/2/2025 12:22:52 Un…" at bounding box center [549, 467] width 1067 height 548
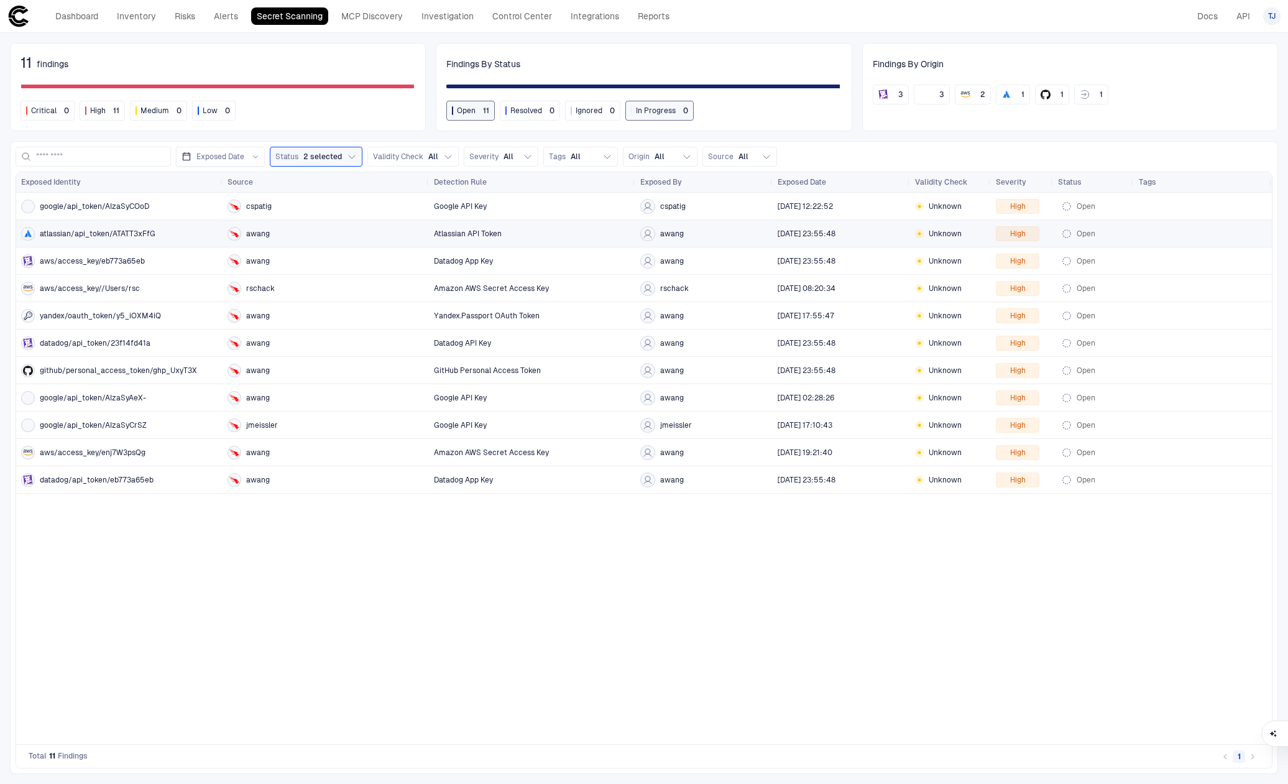
click at [432, 227] on div "Atlassian API Token" at bounding box center [532, 233] width 206 height 27
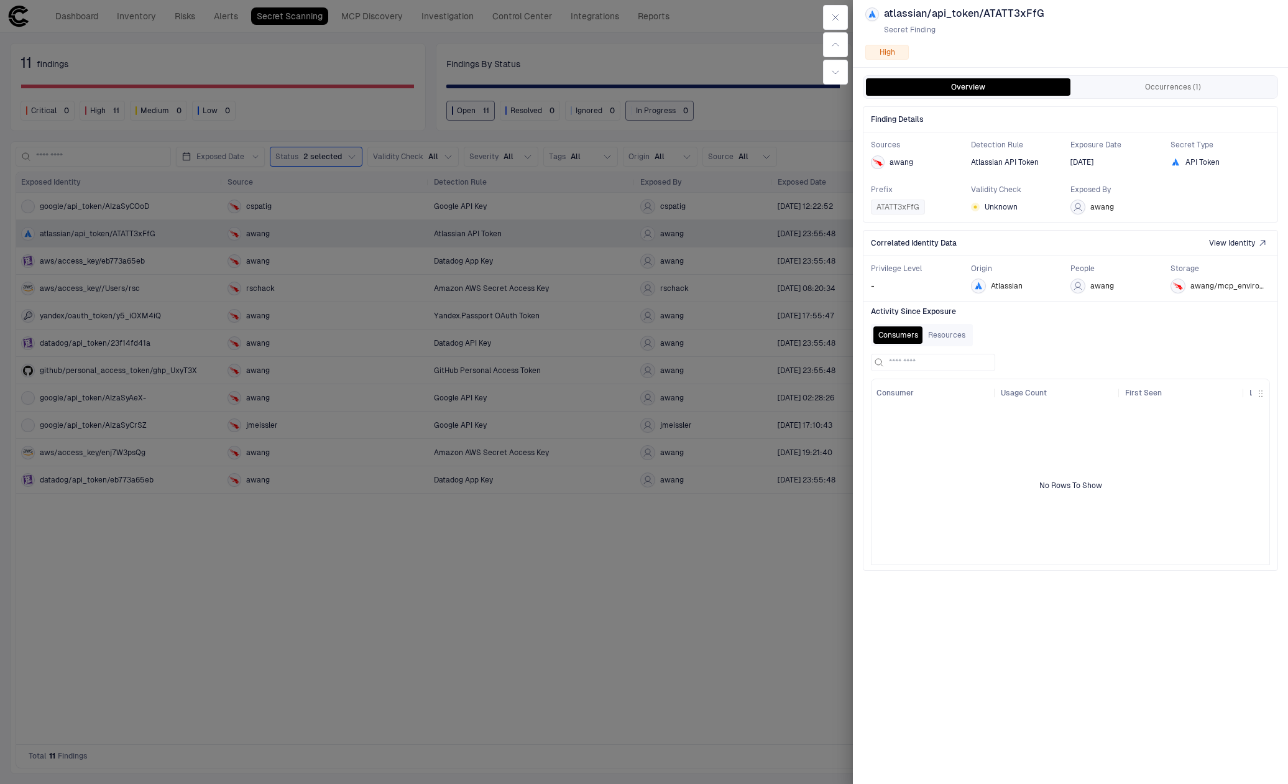
click at [599, 425] on div at bounding box center [644, 392] width 1288 height 784
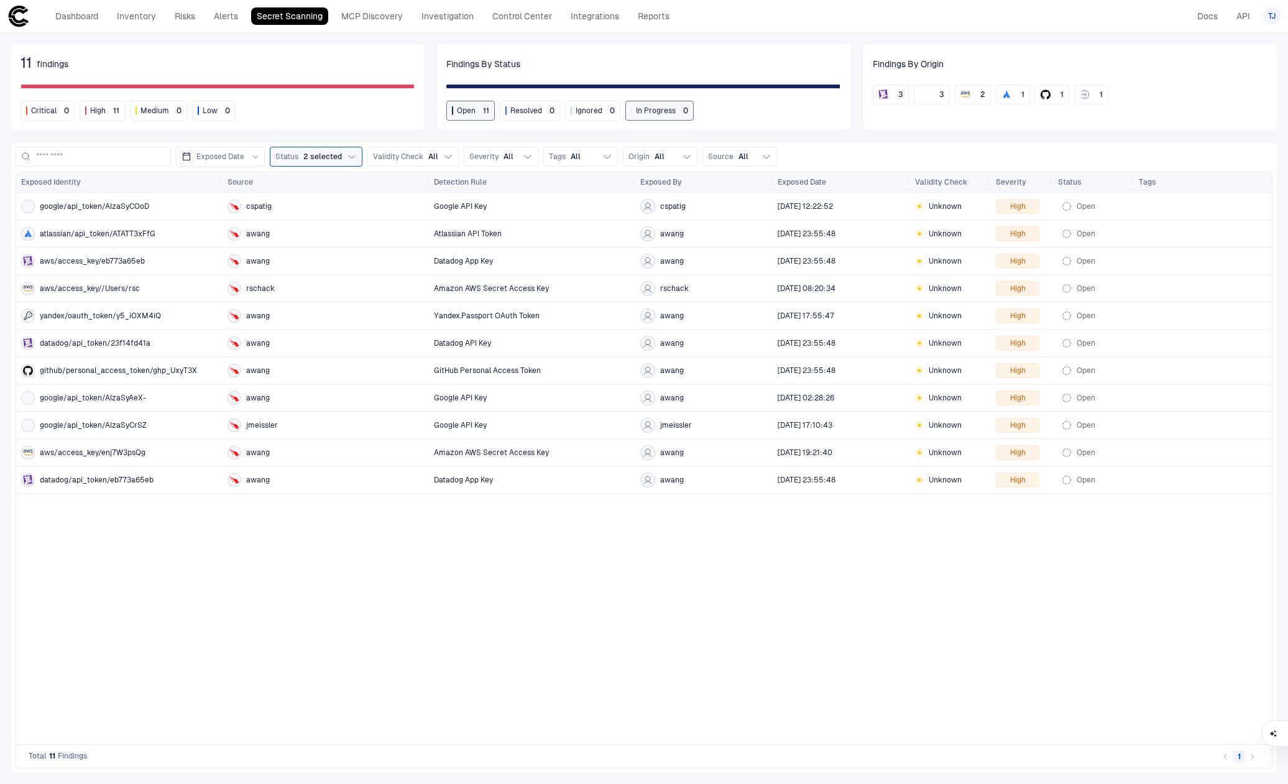
click at [505, 584] on div "google/api_token/AIzaSyCOoD cspatig Google API Key cspatig 9/2/2025 12:22:52 Un…" at bounding box center [644, 468] width 1256 height 551
click at [507, 574] on div "google/api_token/AIzaSyCOoD cspatig Google API Key cspatig 9/2/2025 12:22:52 Un…" at bounding box center [644, 468] width 1256 height 551
click at [739, 150] on button "Source All" at bounding box center [739, 157] width 75 height 20
click at [742, 191] on span "awang" at bounding box center [753, 188] width 24 height 10
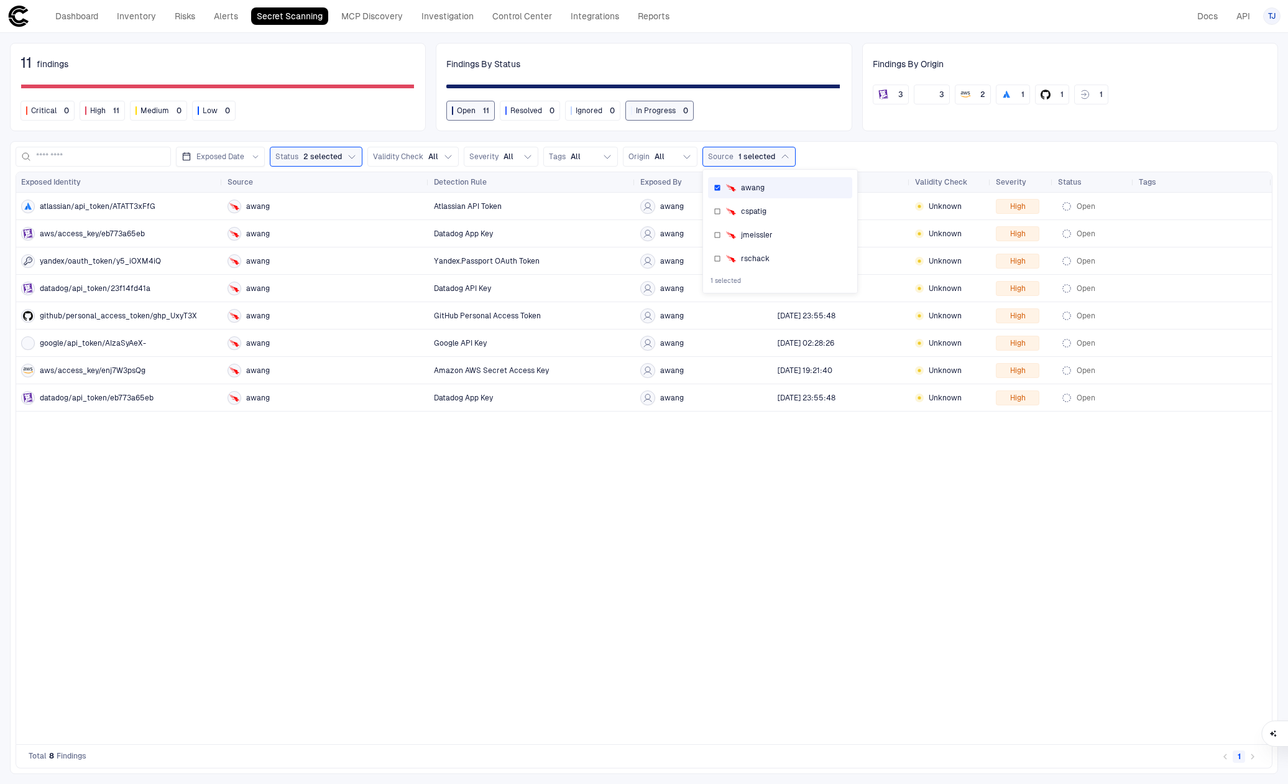
click at [586, 587] on div "atlassian/api_token/ATATT3xFfG awang Atlassian API Token awang 9/3/2025 23:55:4…" at bounding box center [644, 468] width 1256 height 551
click at [185, 480] on div "atlassian/api_token/ATATT3xFfG awang Atlassian API Token awang 9/3/2025 23:55:4…" at bounding box center [644, 468] width 1256 height 551
click at [458, 482] on div "atlassian/api_token/ATATT3xFfG awang Atlassian API Token awang 9/3/2025 23:55:4…" at bounding box center [644, 468] width 1256 height 551
click at [83, 207] on span "atlassian/api_token/ATATT3xFfG" at bounding box center [98, 206] width 116 height 10
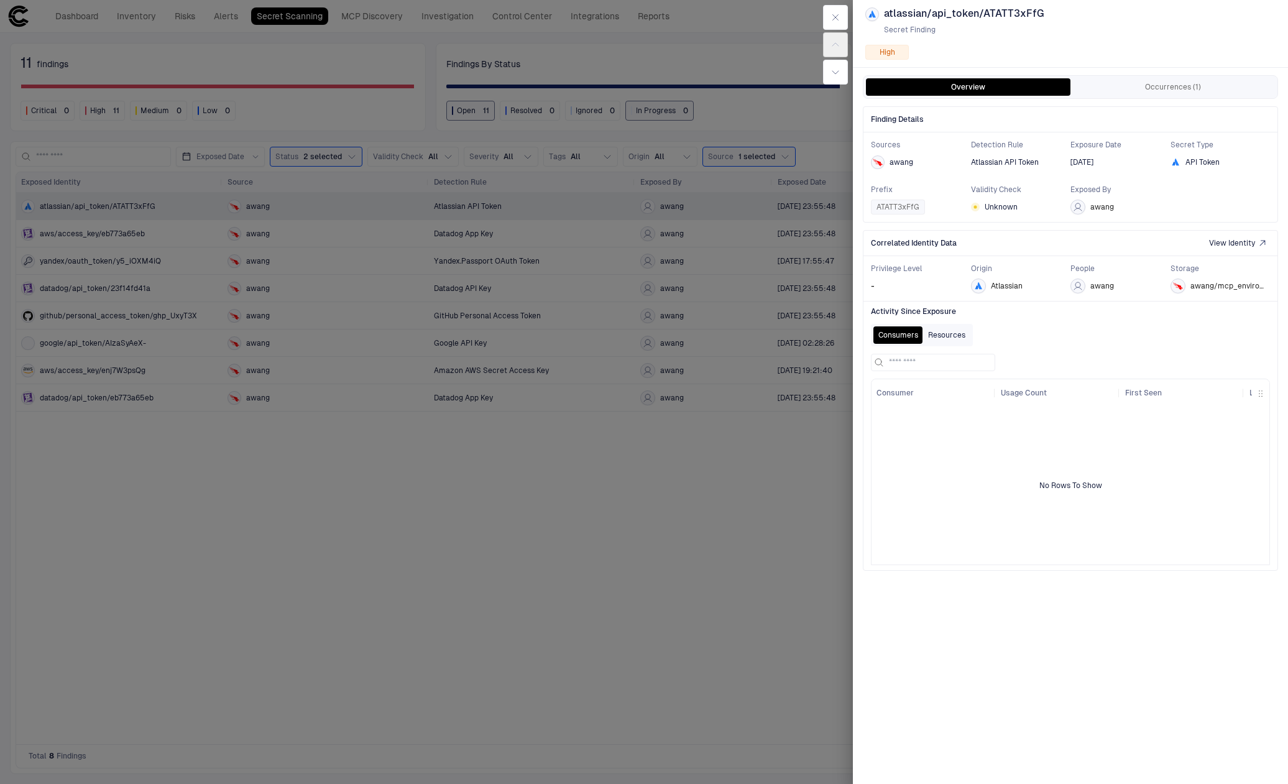
click at [955, 331] on button "Resources" at bounding box center [946, 334] width 47 height 17
click at [893, 336] on button "Consumers" at bounding box center [898, 334] width 50 height 17
click at [960, 346] on div "Consumers Resources" at bounding box center [922, 335] width 102 height 22
click at [959, 342] on button "Resources" at bounding box center [946, 334] width 47 height 17
click at [1098, 79] on button "Occurrences (1)" at bounding box center [1172, 86] width 204 height 17
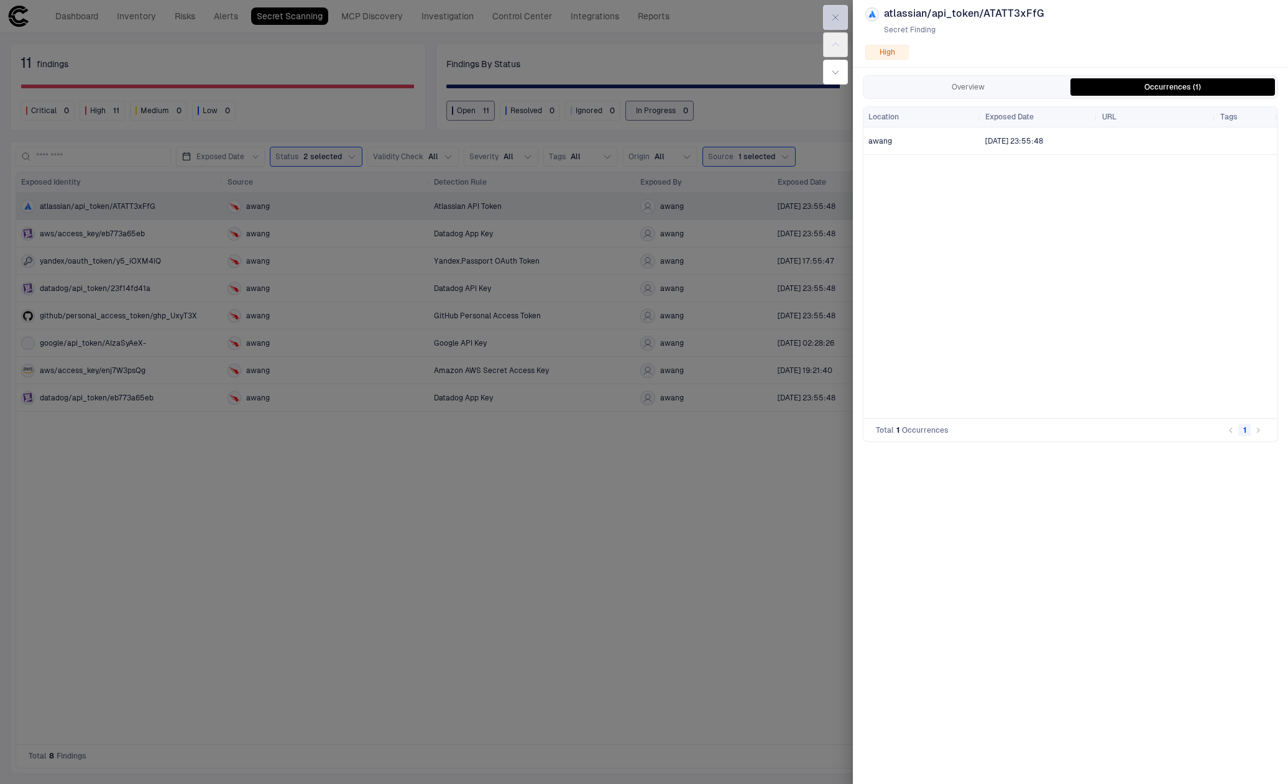
click at [843, 23] on button "button" at bounding box center [835, 17] width 25 height 25
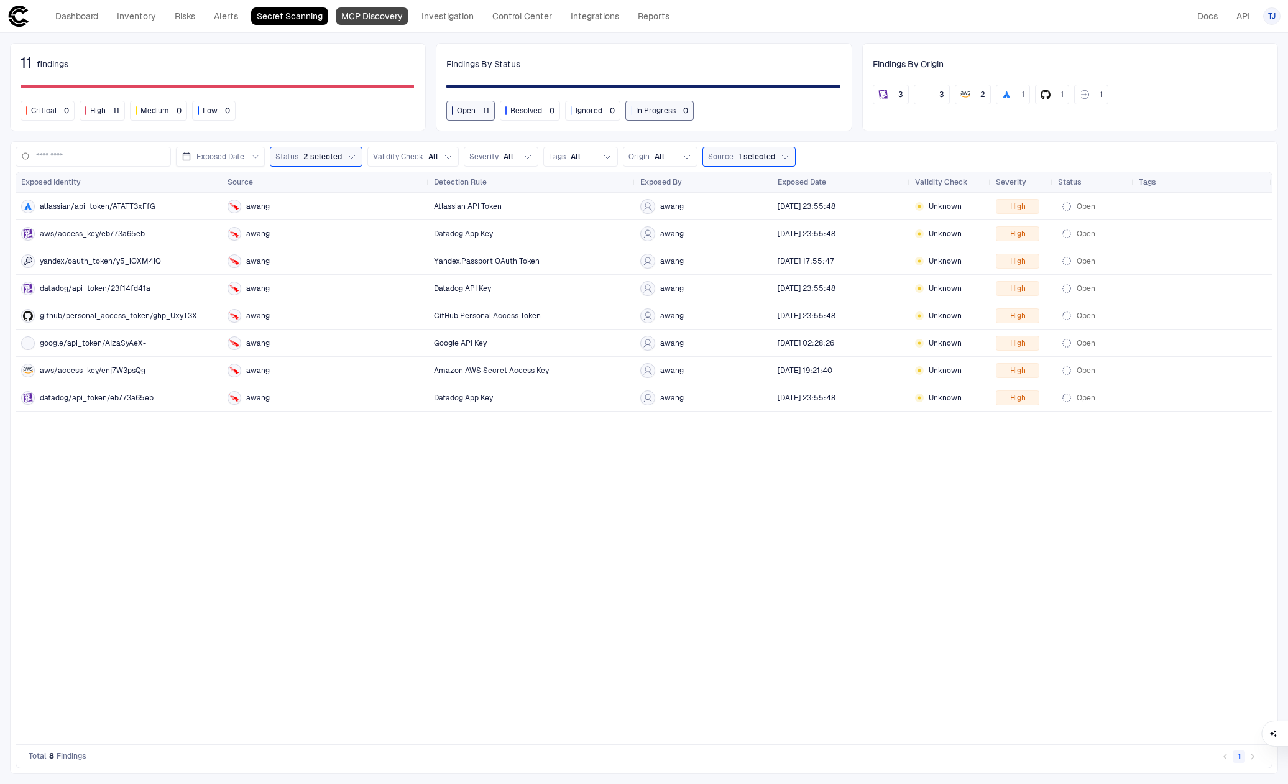
click at [370, 20] on link "MCP Discovery" at bounding box center [372, 15] width 73 height 17
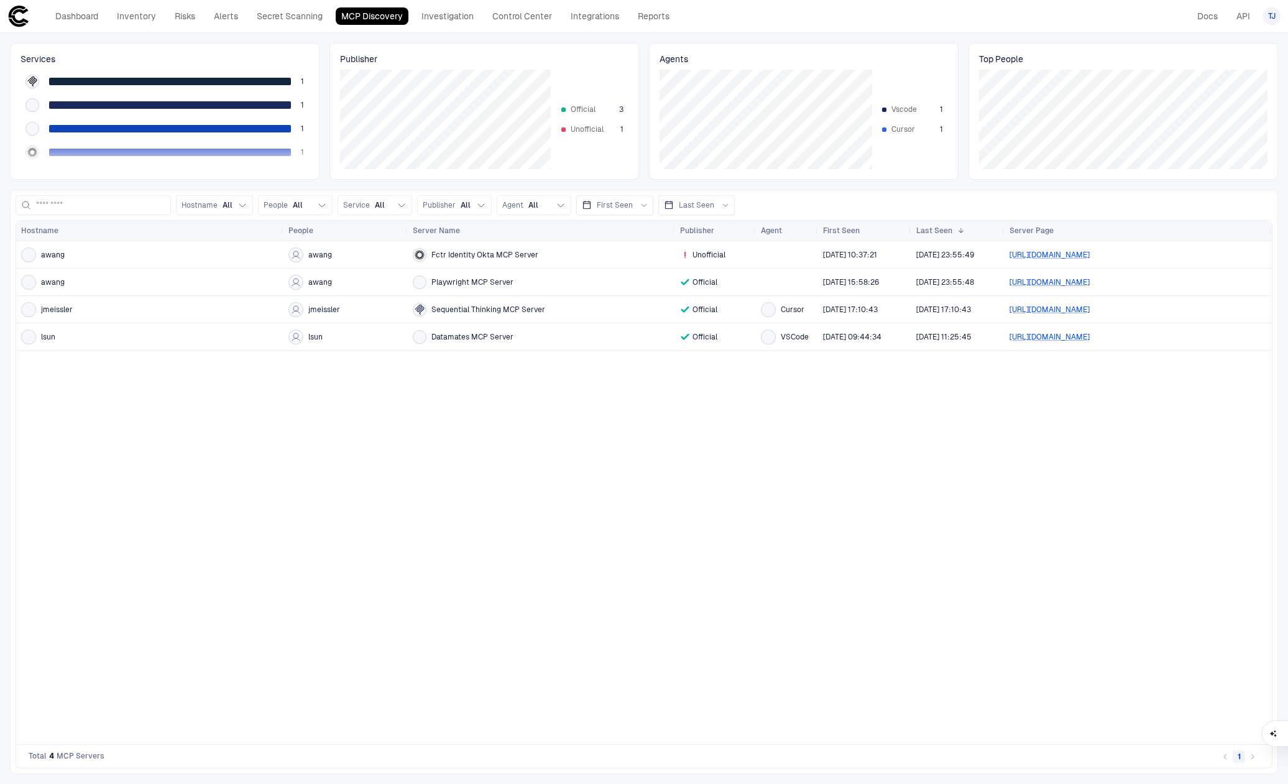
click at [403, 502] on div "awang awang Fctr Identity Okta MCP Server Unofficial 9/2/2025 10:37:21 9/3/2025…" at bounding box center [644, 492] width 1256 height 503
click at [566, 408] on div "awang awang Fctr Identity Okta MCP Server Unofficial 9/2/2025 10:37:21 9/3/2025…" at bounding box center [644, 492] width 1256 height 503
click at [536, 456] on div "awang awang Fctr Identity Okta MCP Server Unofficial 9/2/2025 10:37:21 9/3/2025…" at bounding box center [644, 492] width 1256 height 503
click at [531, 417] on div "awang awang Fctr Identity Okta MCP Server Unofficial 9/2/2025 10:37:21 9/3/2025…" at bounding box center [644, 492] width 1256 height 503
click at [368, 520] on div "awang awang Fctr Identity Okta MCP Server Unofficial 9/2/2025 10:37:21 9/3/2025…" at bounding box center [644, 492] width 1256 height 503
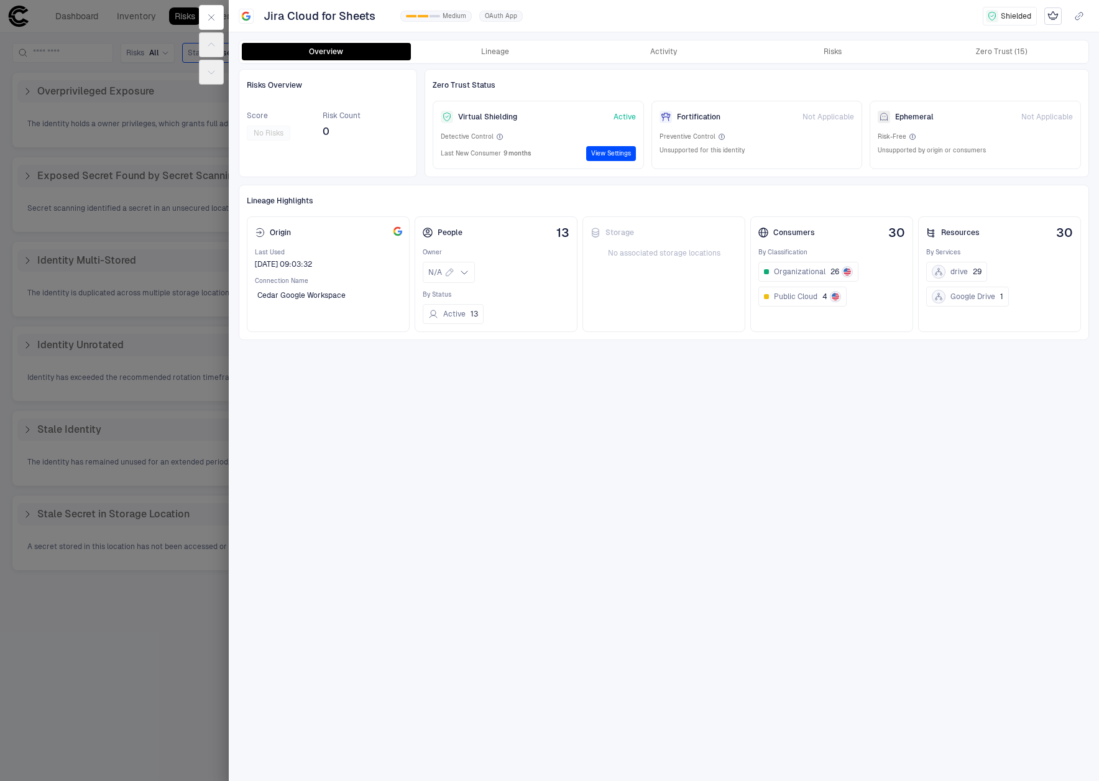
click at [514, 482] on div "Risks Overview Score No Risks Risk Count 0 Zero Trust Status Virtual Shielding …" at bounding box center [664, 421] width 850 height 705
click at [819, 52] on button "Risks" at bounding box center [832, 51] width 169 height 17
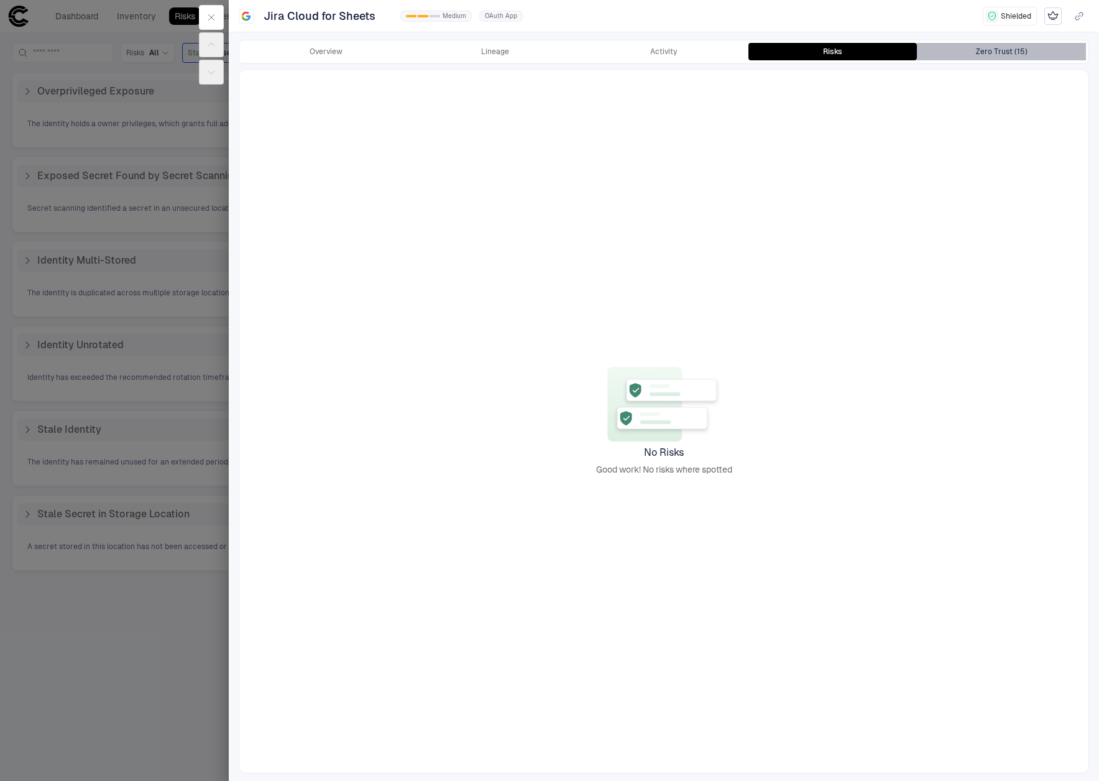
click at [995, 45] on button "Zero Trust (15)" at bounding box center [1001, 51] width 169 height 17
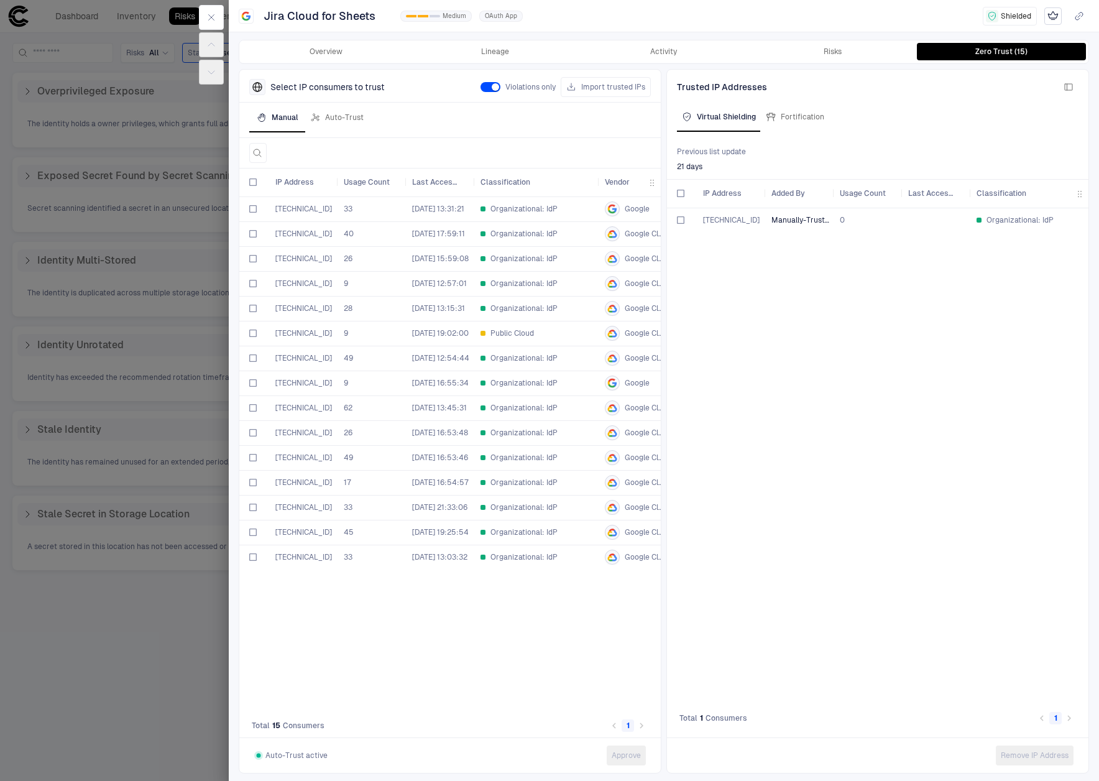
click at [677, 280] on div "38.105.252.46 Manually-Trusted 0 Organizational: IdP" at bounding box center [877, 457] width 421 height 498
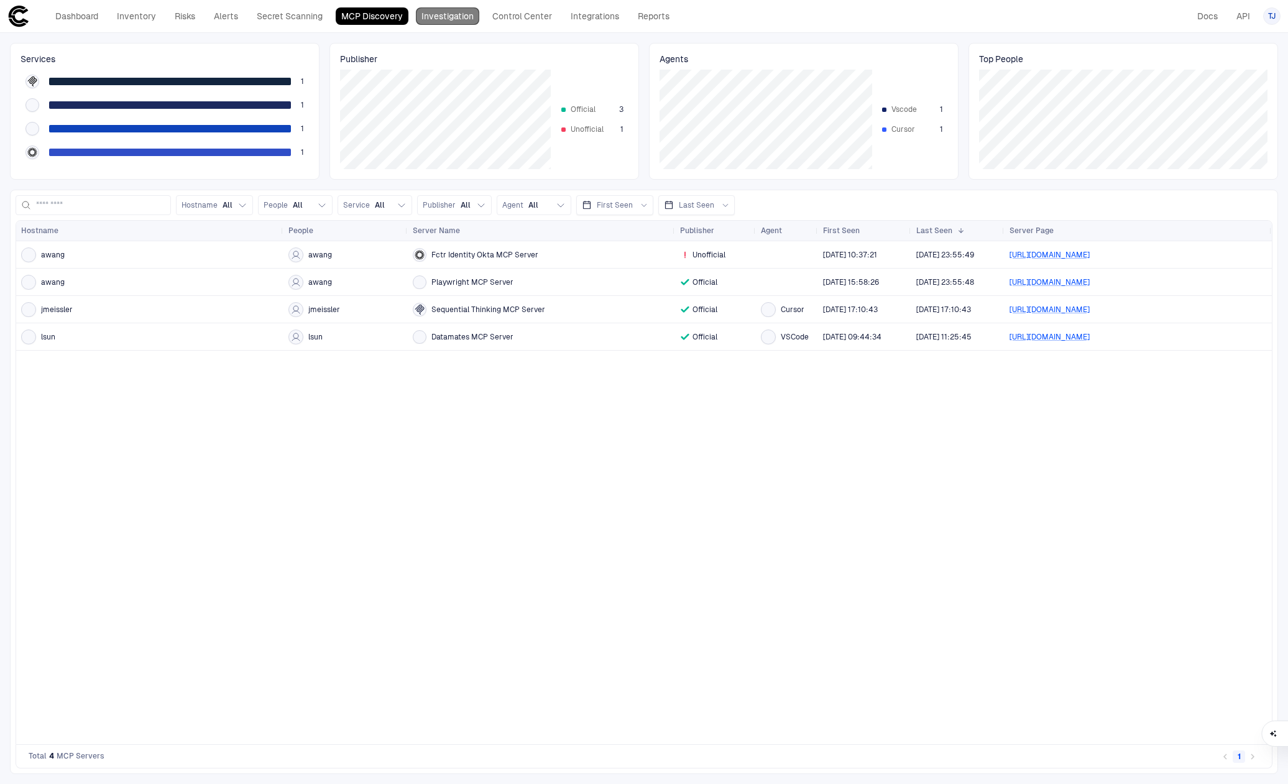
click at [442, 19] on link "Investigation" at bounding box center [447, 15] width 63 height 17
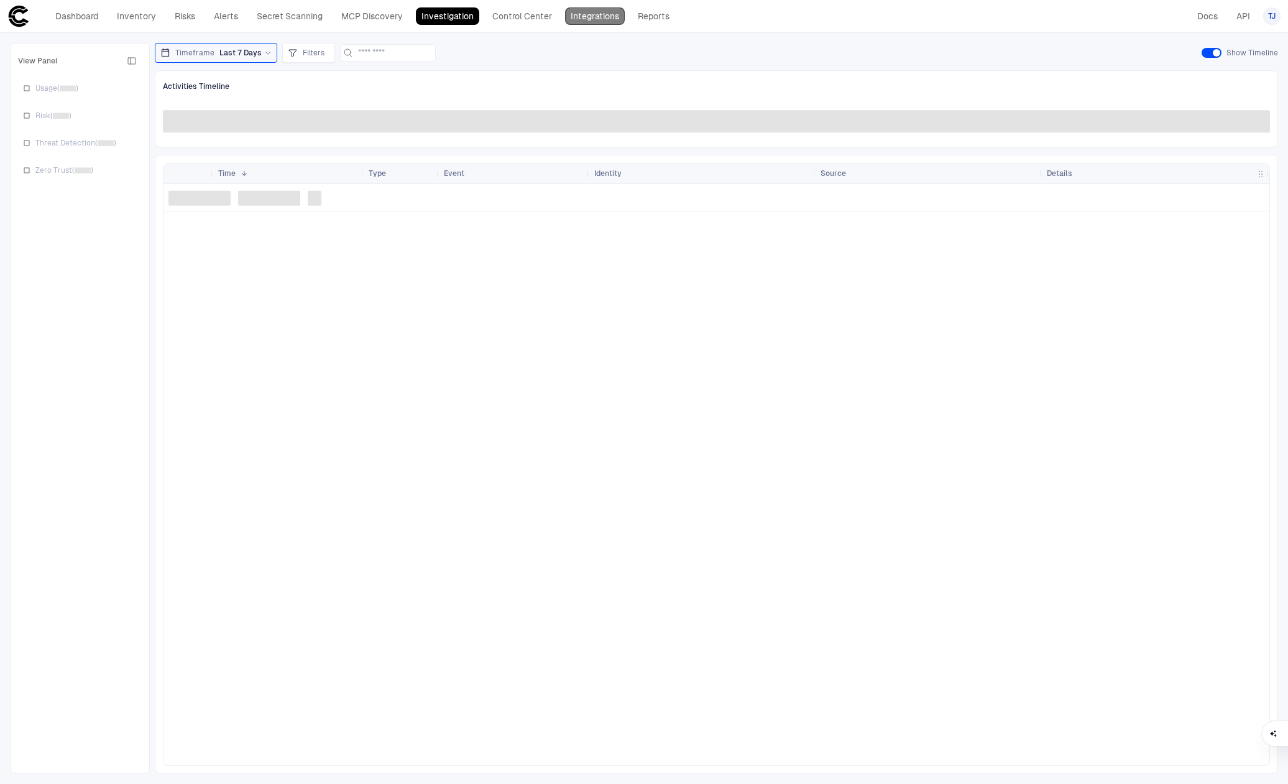
click at [611, 21] on link "Integrations" at bounding box center [595, 15] width 60 height 17
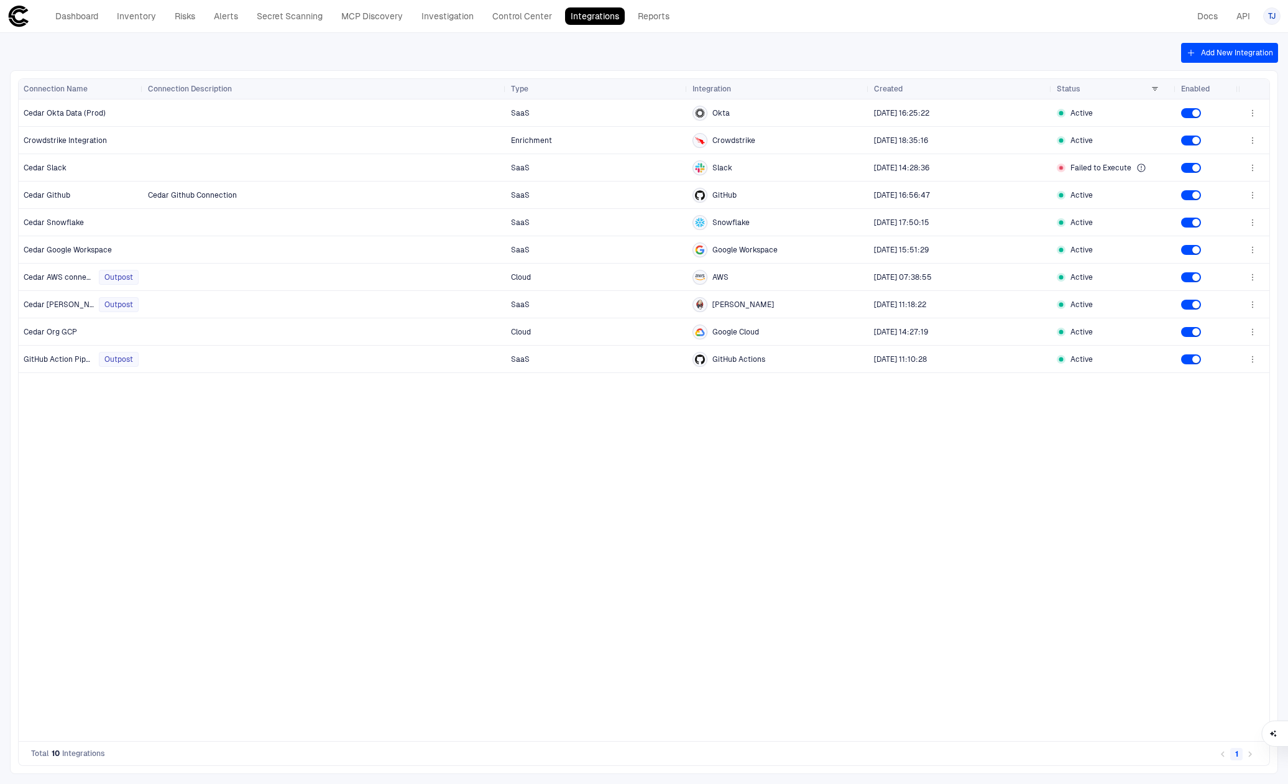
click at [293, 530] on div "SaaS Okta [DATE] 16:25:22 Active Enrichment Crowdstrike [DATE] 18:35:16 Active …" at bounding box center [690, 419] width 1095 height 641
click at [1223, 53] on button "Add New Integration" at bounding box center [1229, 53] width 97 height 20
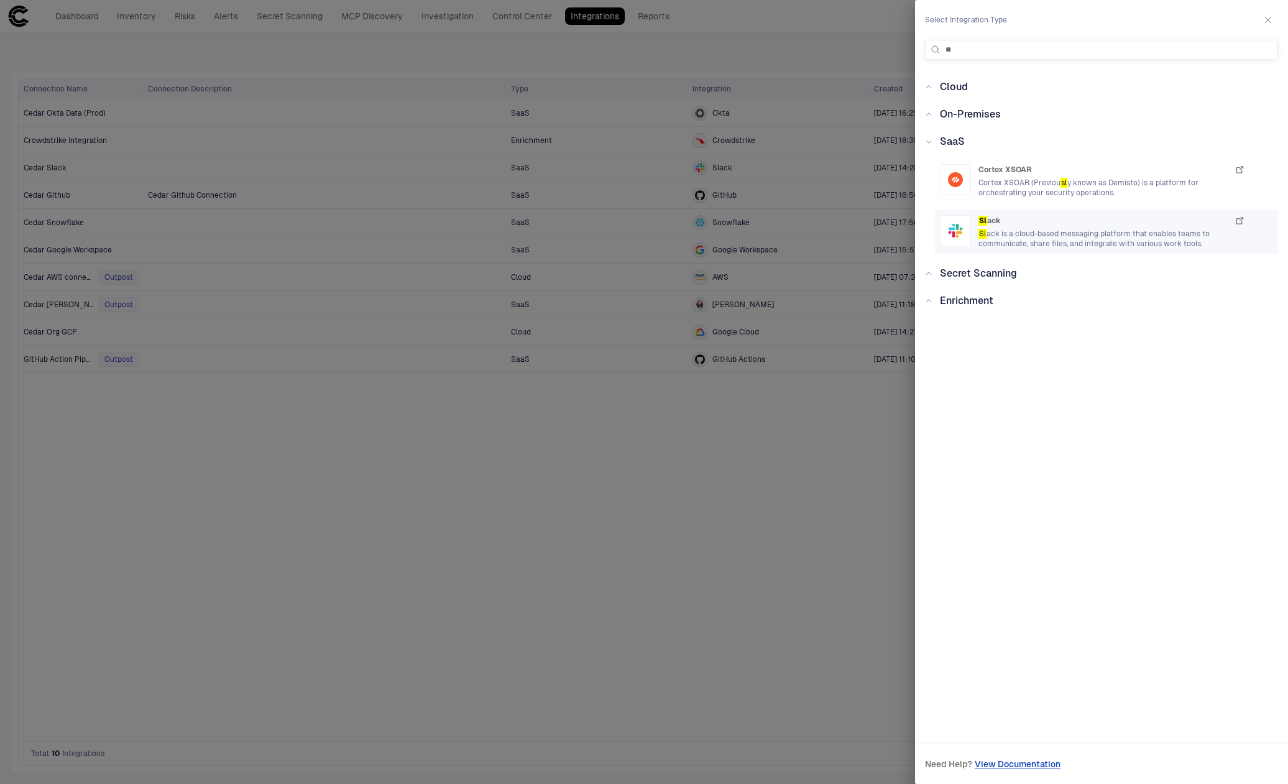
type input "**"
click at [1114, 246] on span "Sl ack is a cloud-based messaging platform that enables teams to communicate, s…" at bounding box center [1111, 239] width 267 height 20
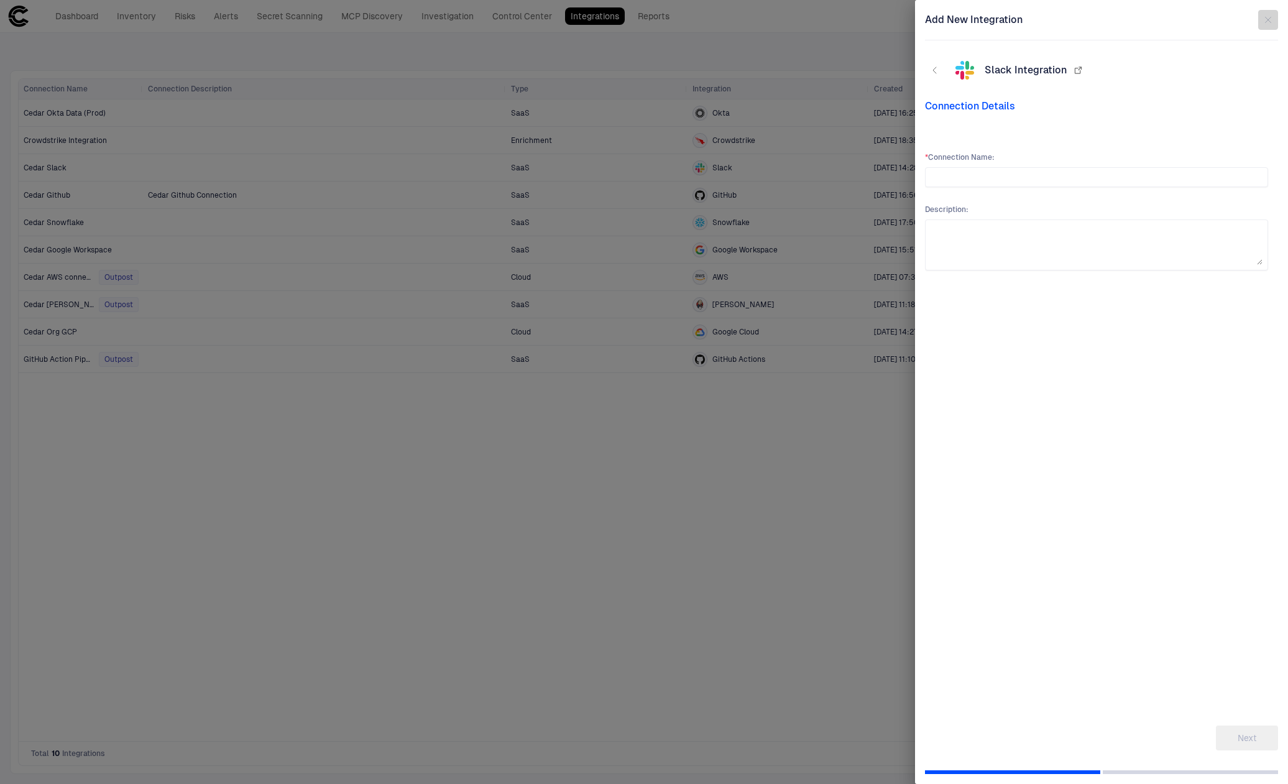
click at [1270, 21] on icon "button" at bounding box center [1268, 20] width 10 height 10
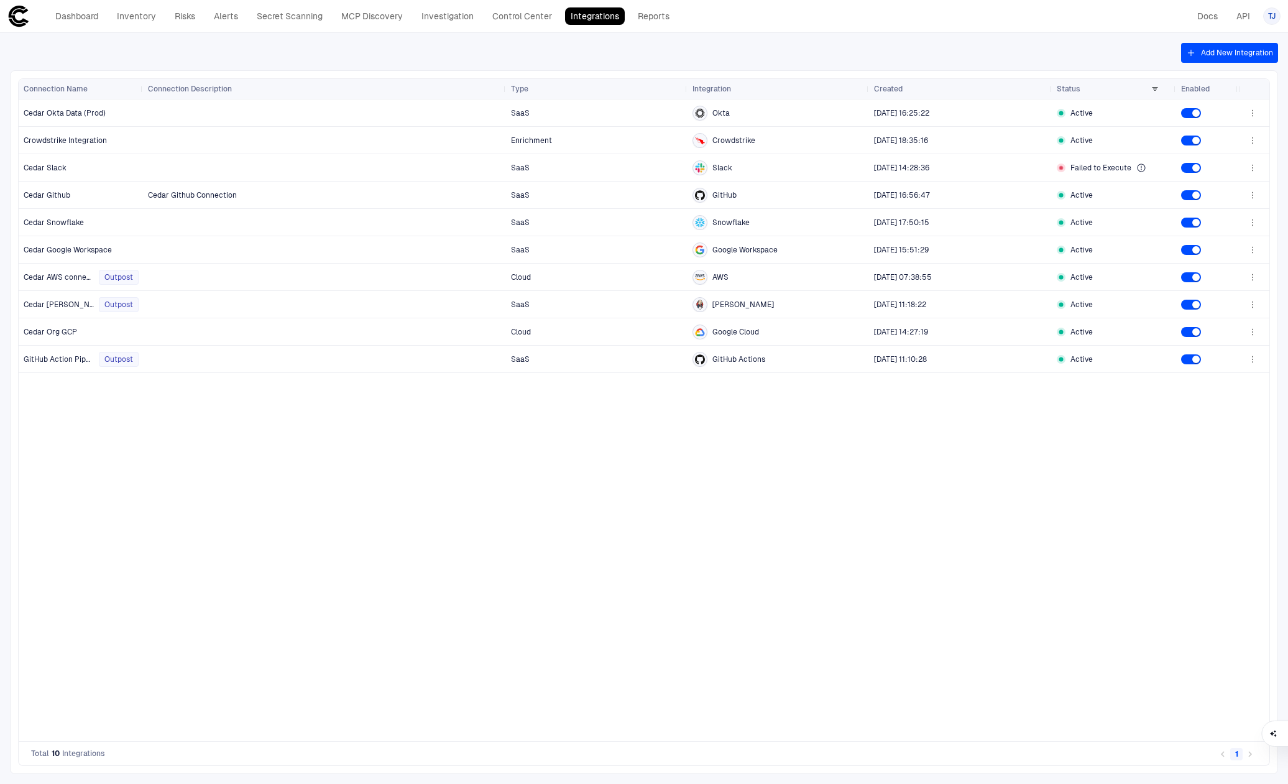
click at [590, 544] on div "SaaS Okta [DATE] 16:25:22 Active Enrichment Crowdstrike [DATE] 18:35:16 Active …" at bounding box center [690, 419] width 1095 height 641
click at [280, 25] on div "Dashboard Inventory Risks Alerts Secret Scanning MCP Discovery Investigation Co…" at bounding box center [341, 16] width 668 height 22
click at [280, 15] on link "Secret Scanning" at bounding box center [289, 15] width 77 height 17
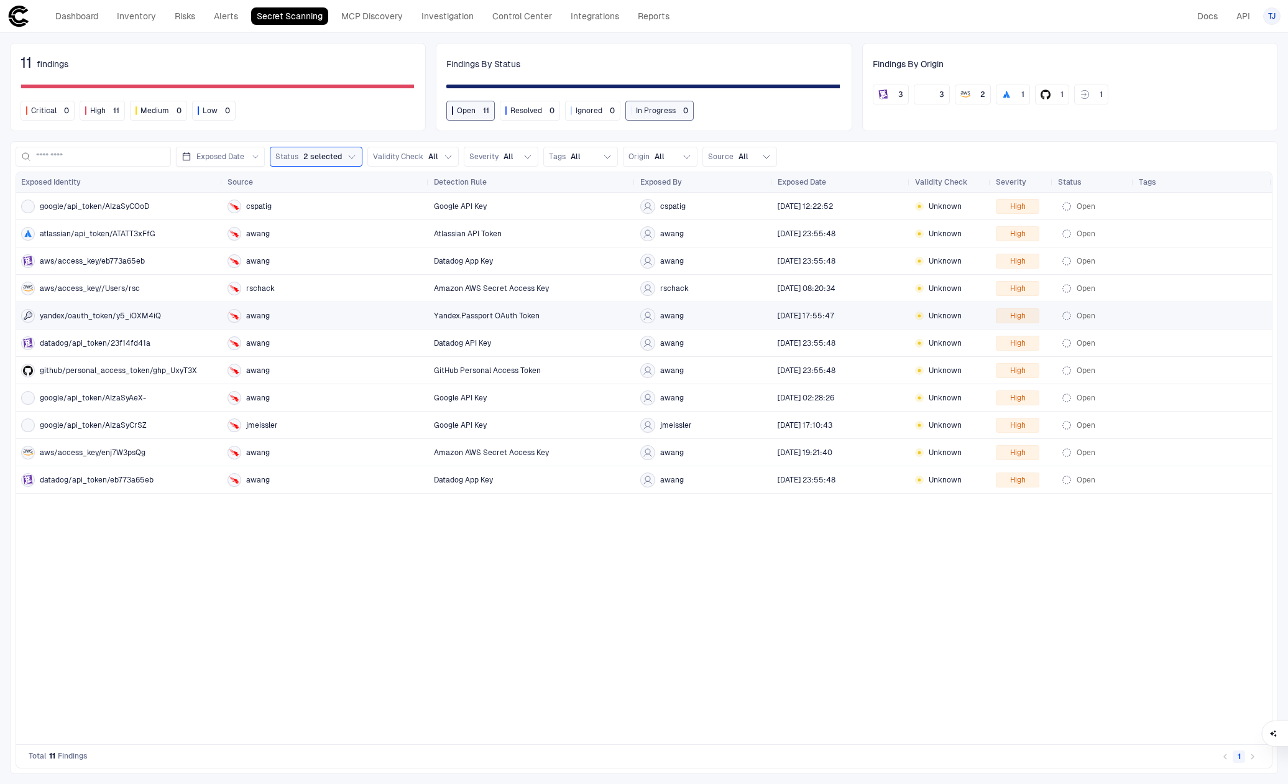
click at [206, 326] on div "yandex/oauth_token/y5_iOXM4iQ" at bounding box center [119, 315] width 196 height 25
